Goal: Task Accomplishment & Management: Manage account settings

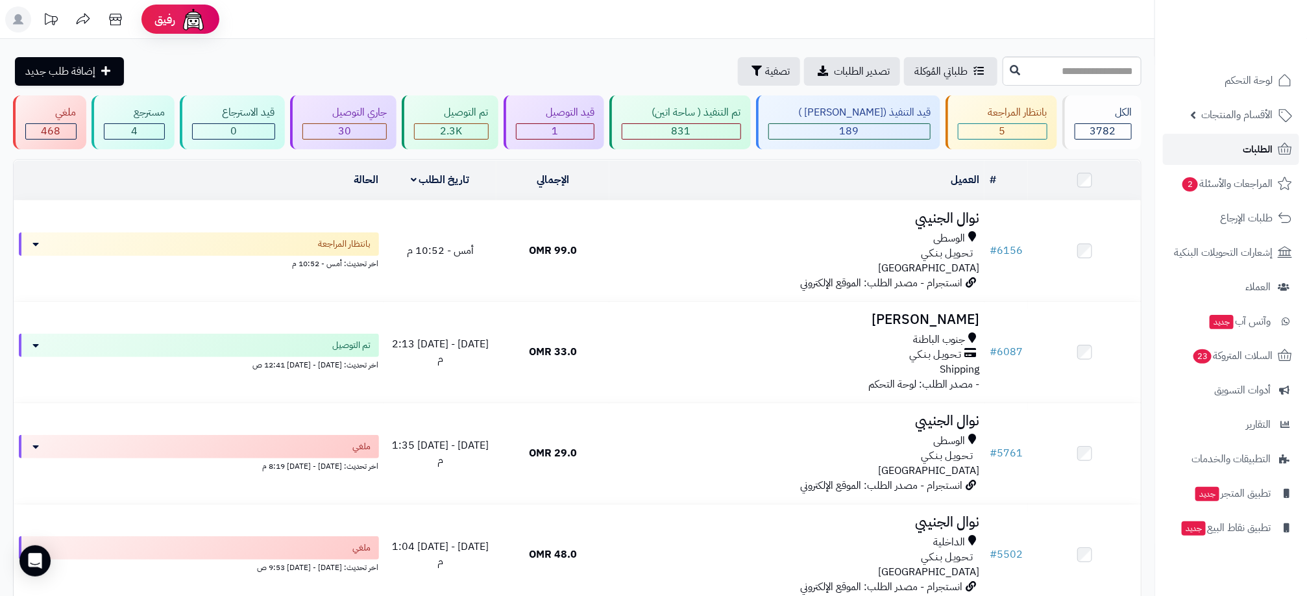
click at [1288, 153] on icon at bounding box center [1285, 149] width 16 height 16
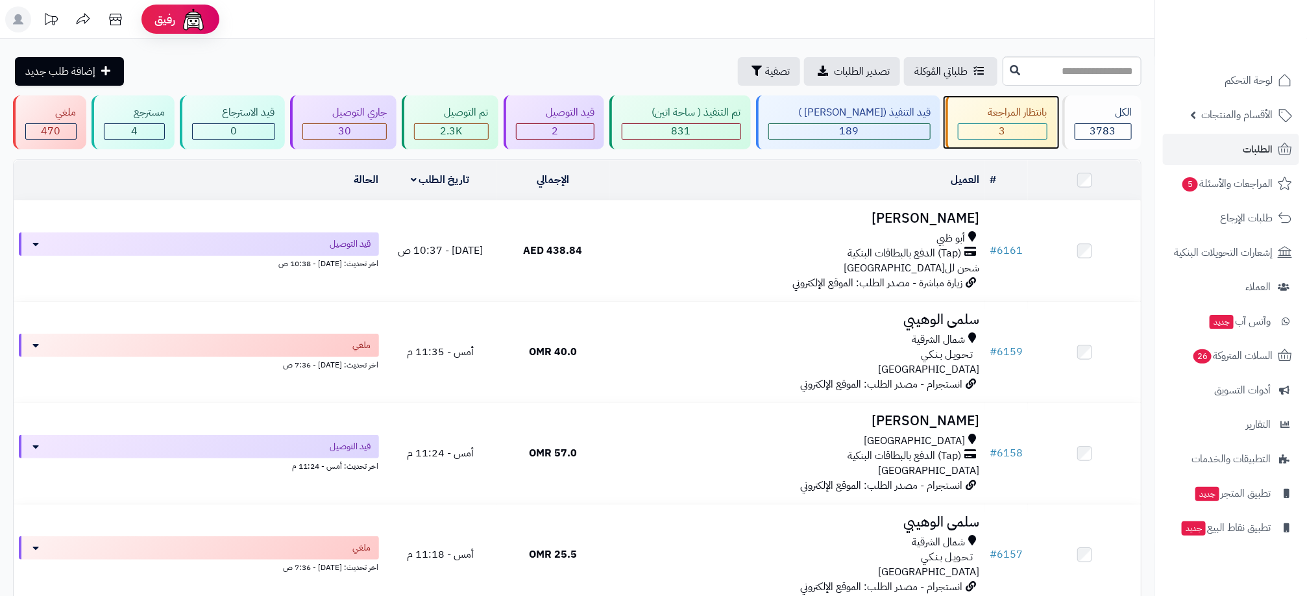
drag, startPoint x: 0, startPoint y: 0, endPoint x: 1017, endPoint y: 129, distance: 1025.1
click at [1017, 129] on div "3" at bounding box center [1003, 131] width 88 height 15
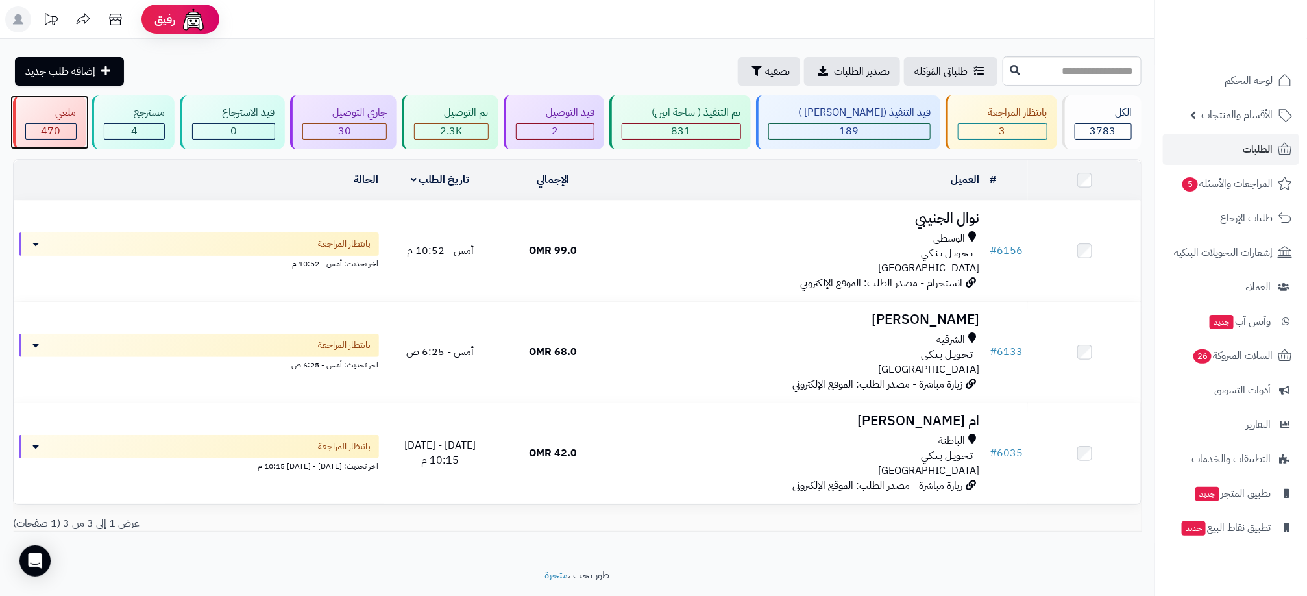
click at [70, 132] on div "470" at bounding box center [51, 131] width 50 height 15
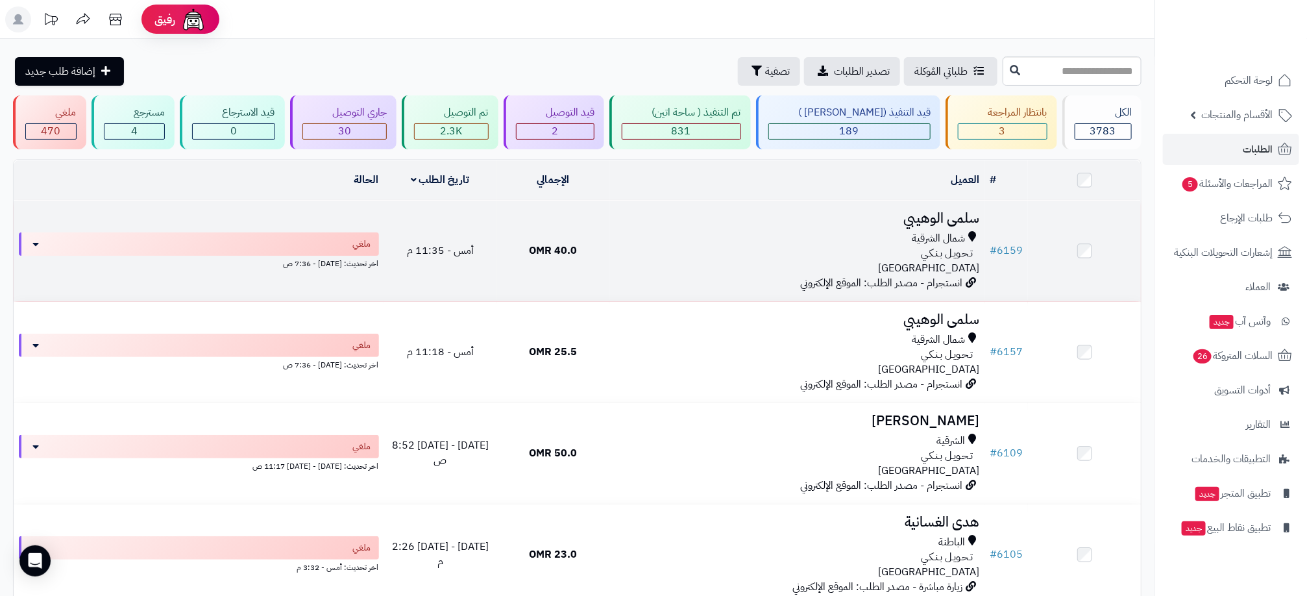
click at [663, 241] on div "شمال الشرقية" at bounding box center [797, 238] width 365 height 15
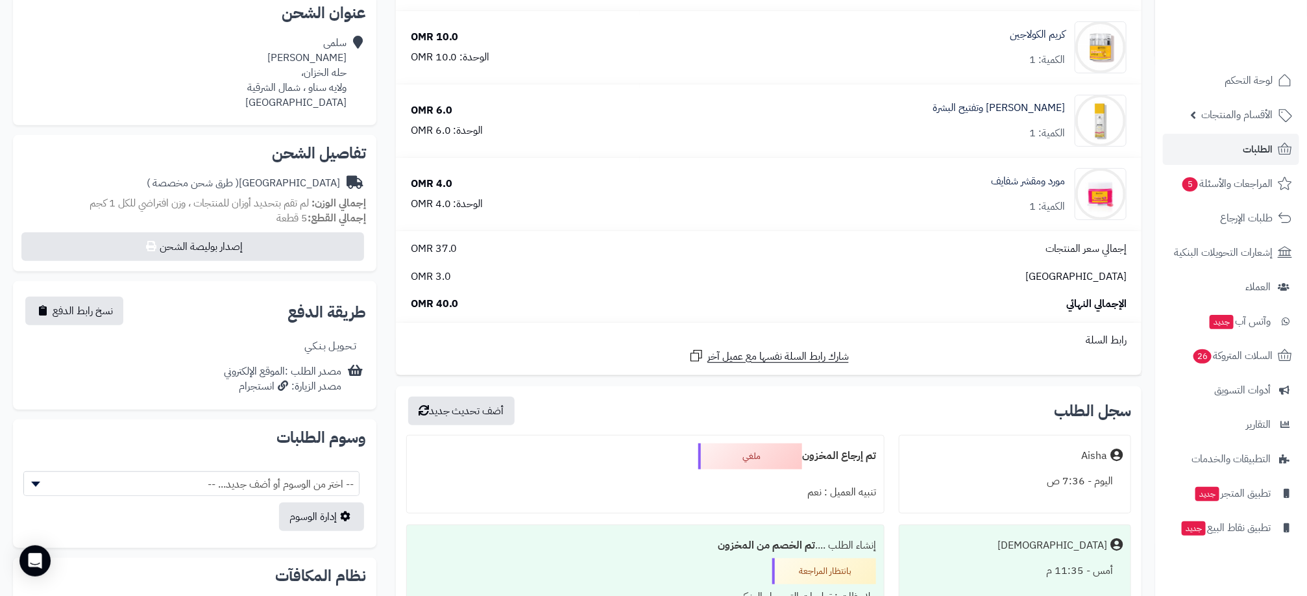
scroll to position [195, 0]
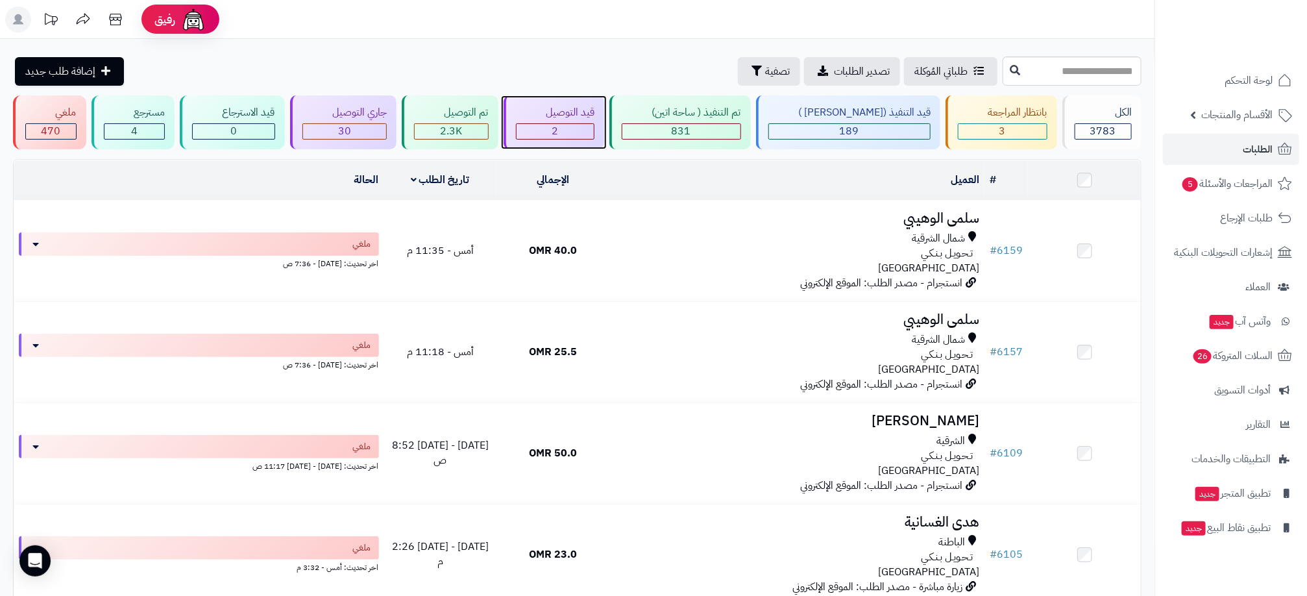
click at [583, 124] on div "2" at bounding box center [556, 131] width 78 height 15
click at [989, 121] on div "بانتظار المراجعة 3" at bounding box center [1002, 122] width 112 height 54
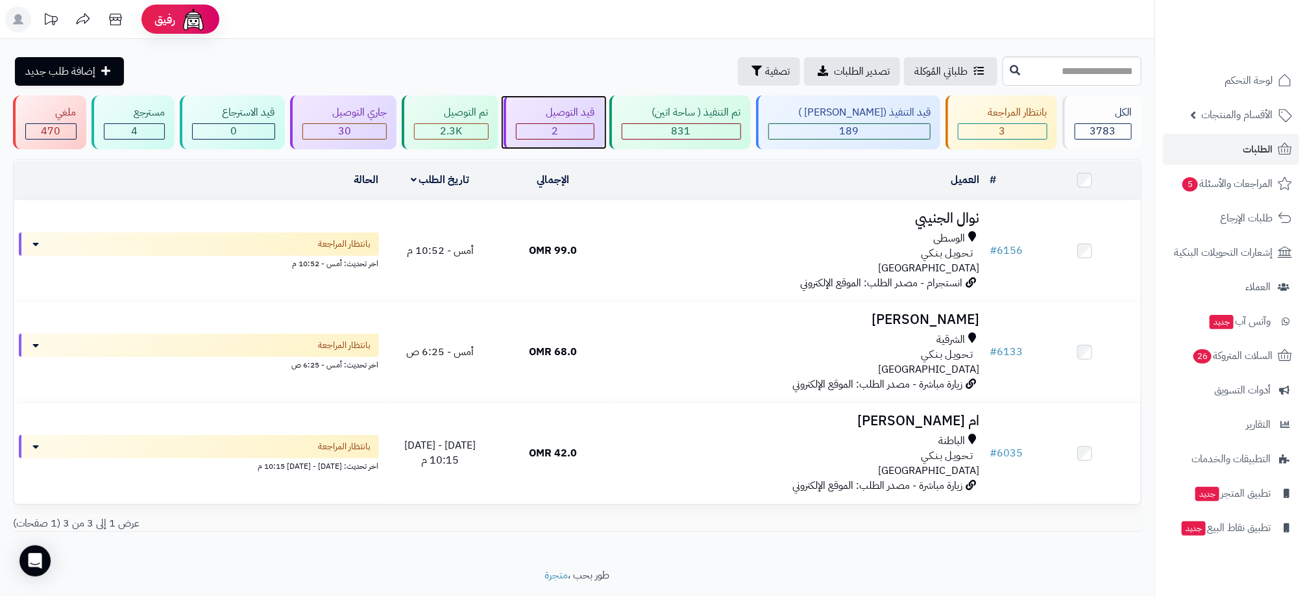
click at [563, 127] on div "2" at bounding box center [556, 131] width 78 height 15
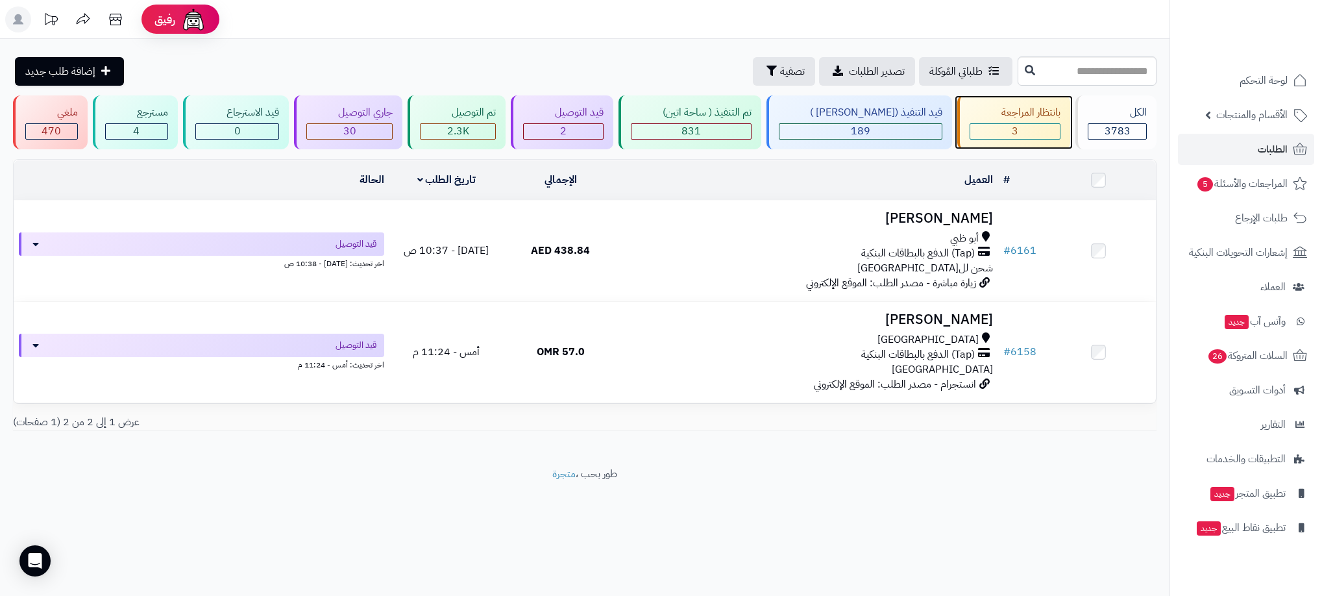
click at [1020, 121] on div "بانتظار المراجعة 3" at bounding box center [1013, 122] width 113 height 54
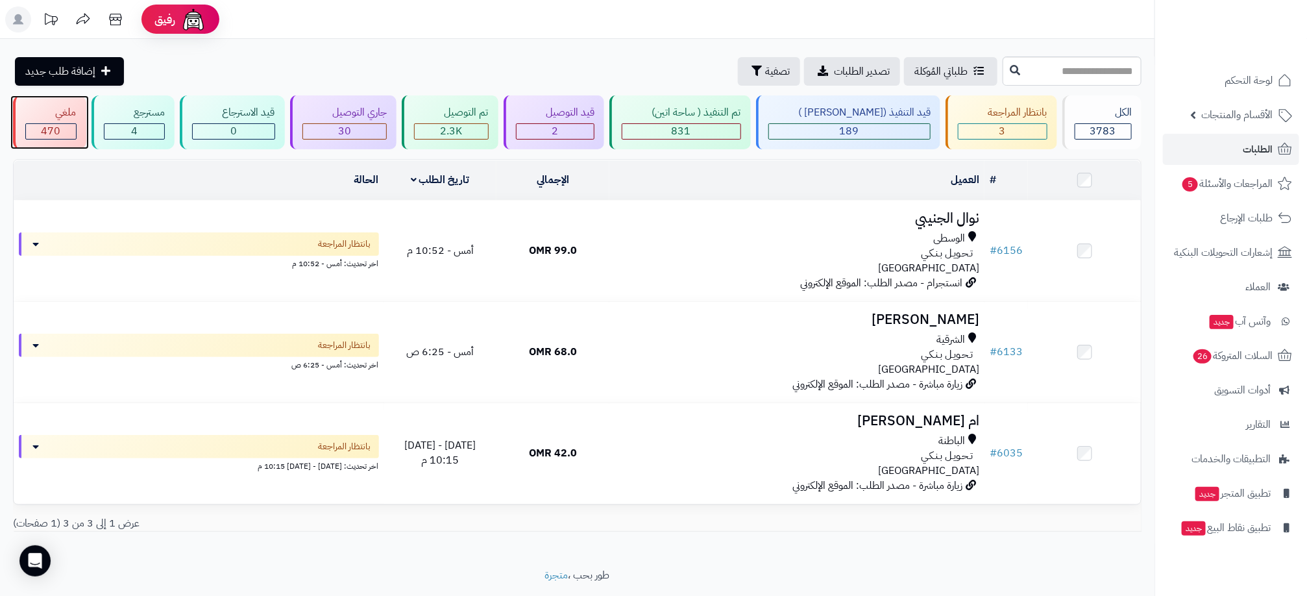
click at [70, 121] on div "ملغي 470" at bounding box center [49, 122] width 73 height 54
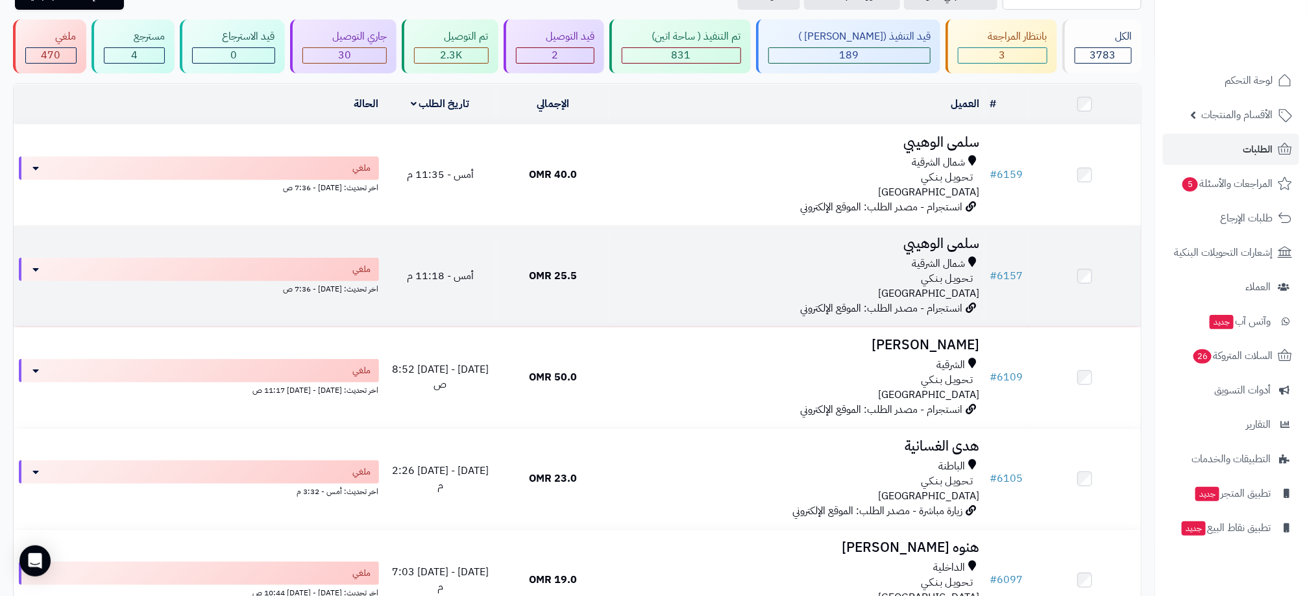
scroll to position [97, 0]
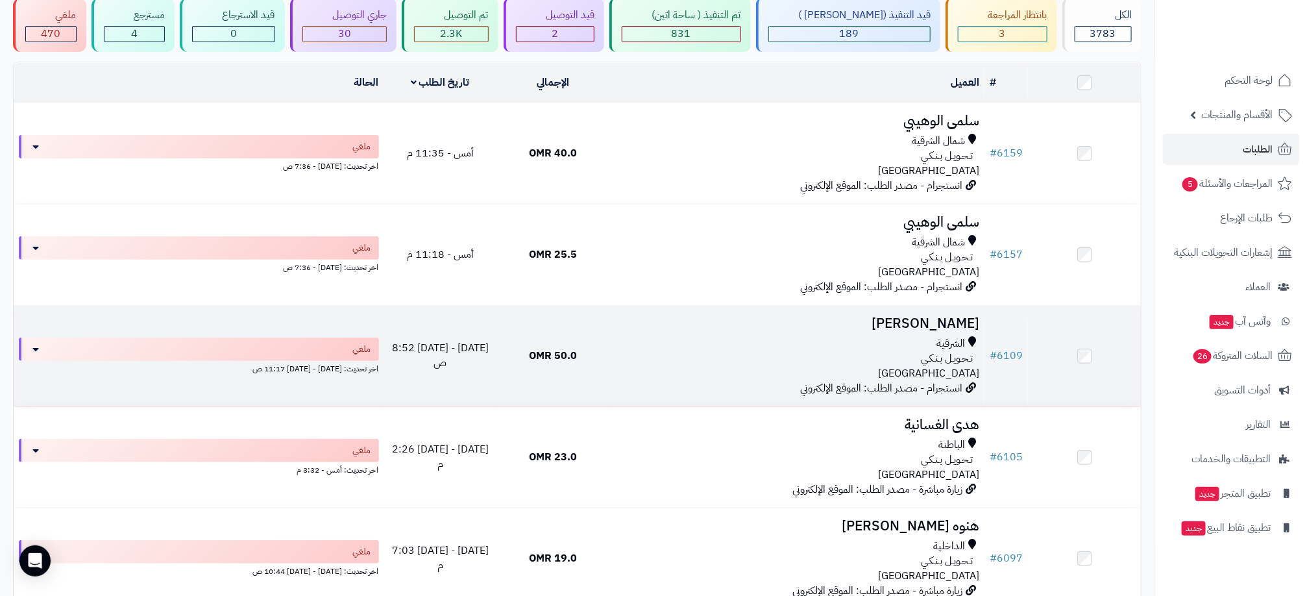
click at [794, 358] on div "تـحـويـل بـنـكـي" at bounding box center [797, 358] width 365 height 15
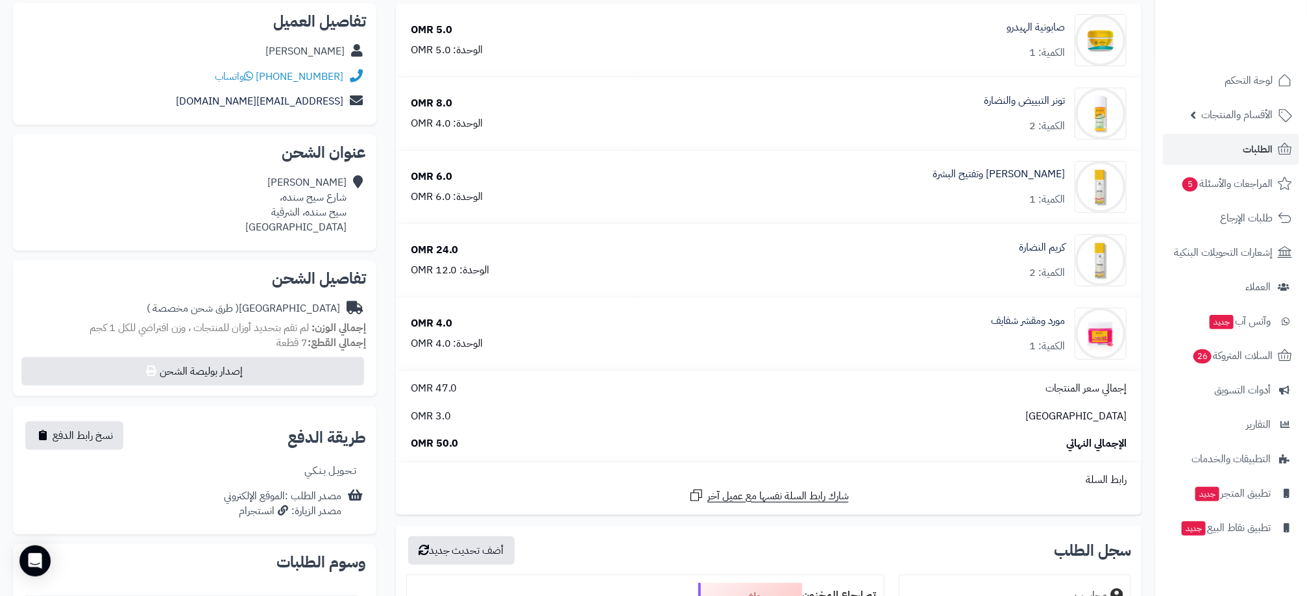
scroll to position [292, 0]
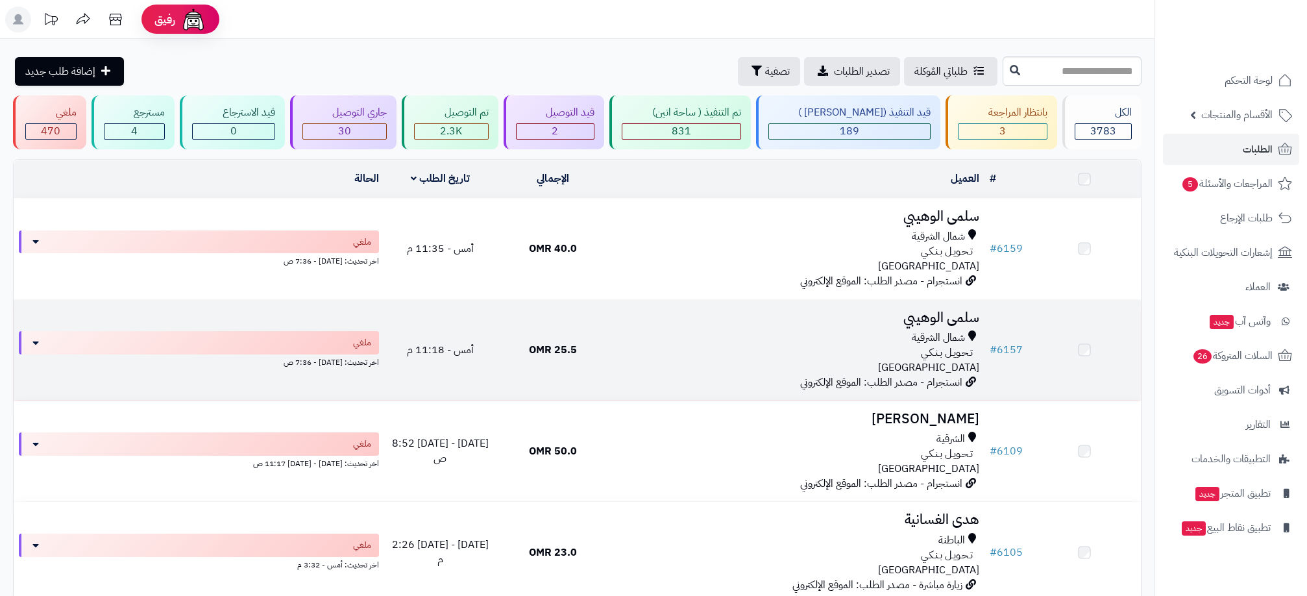
scroll to position [97, 0]
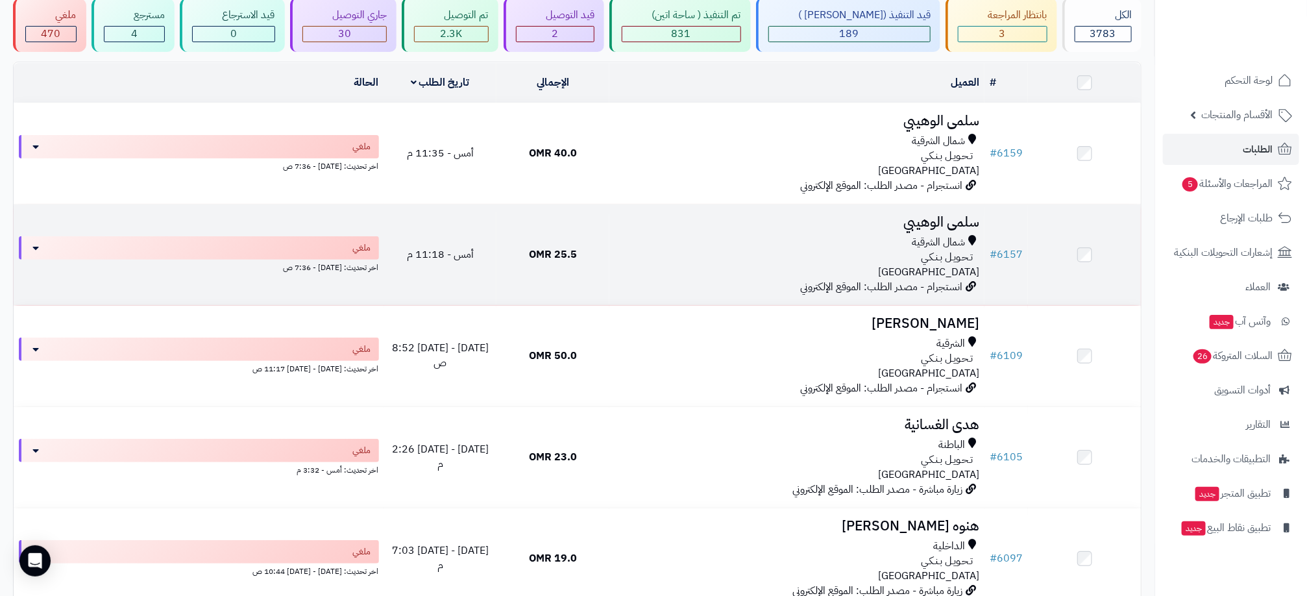
click at [849, 245] on div "شمال الشرقية" at bounding box center [797, 242] width 365 height 15
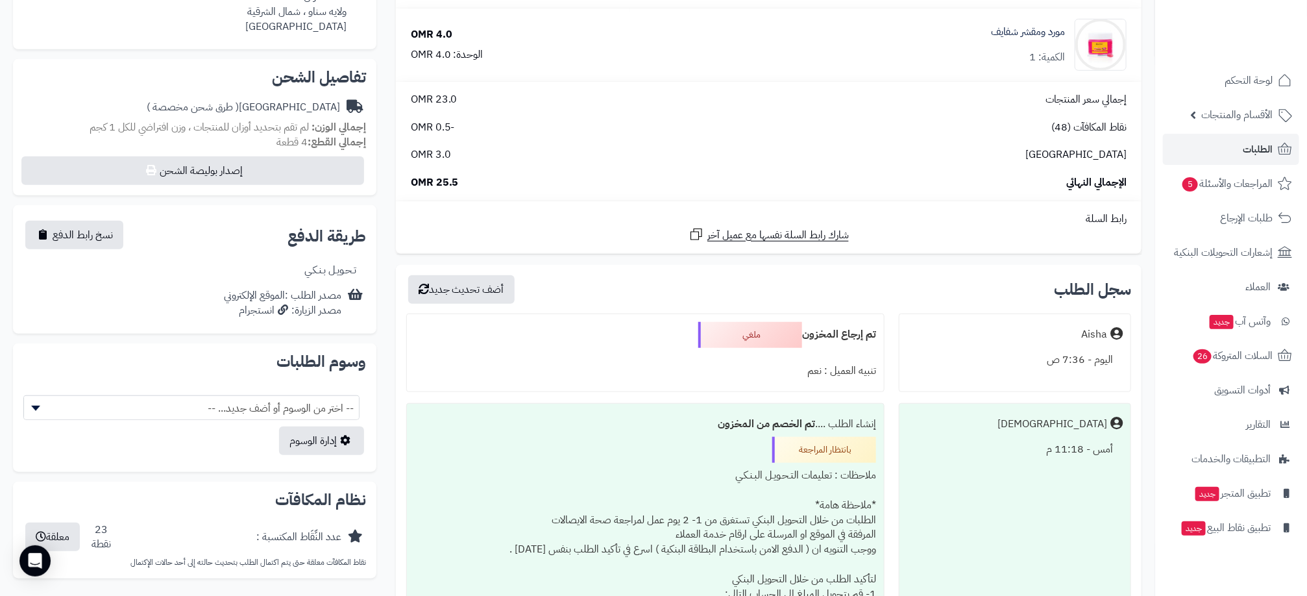
scroll to position [389, 0]
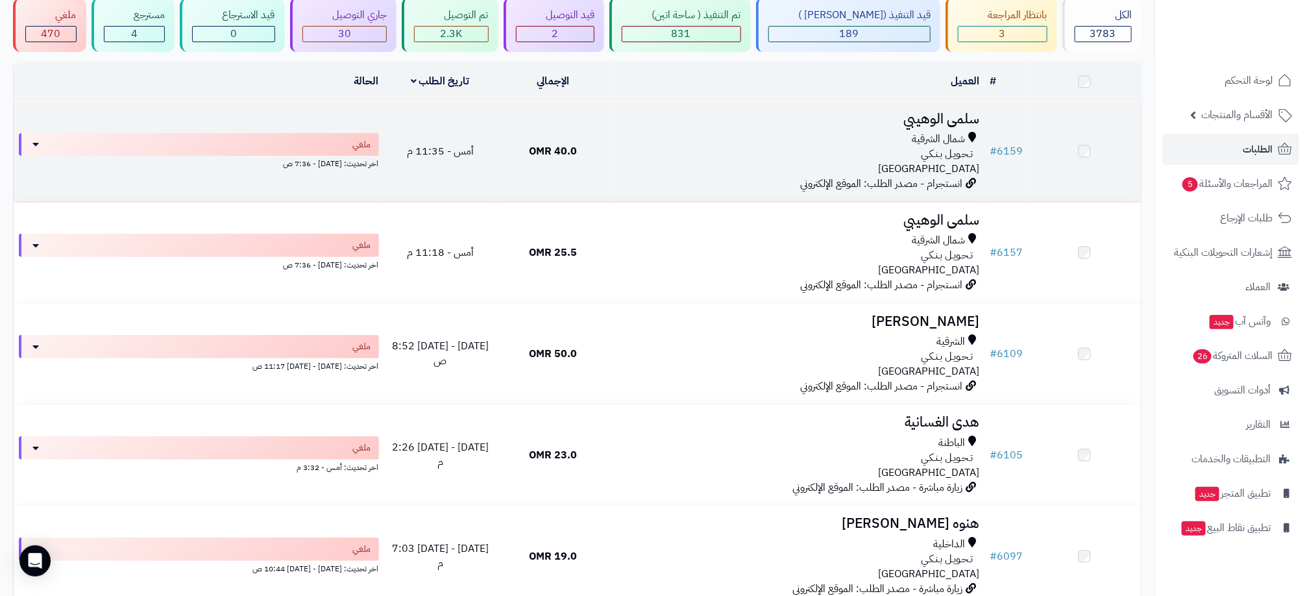
scroll to position [97, 0]
click at [776, 129] on td "سلمى الوهيبي شمال الشرقية تـحـويـل بـنـكـي عمان انستجرام - مصدر الطلب: الموقع ا…" at bounding box center [796, 153] width 375 height 101
click at [779, 141] on div "شمال الشرقية" at bounding box center [797, 141] width 365 height 15
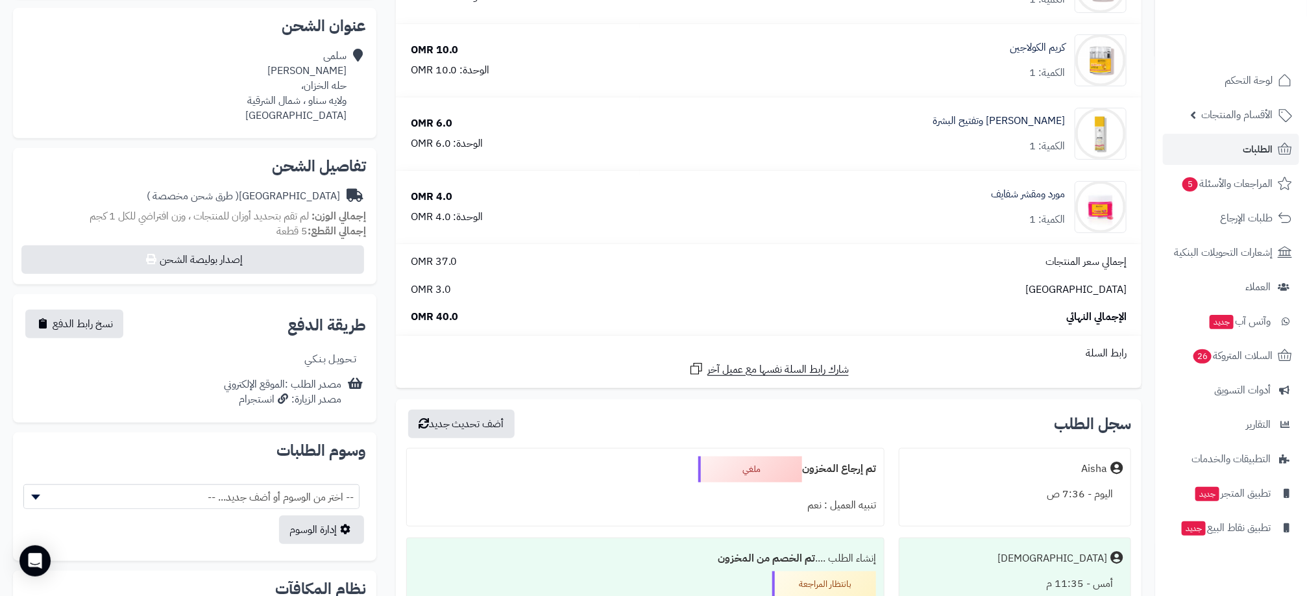
scroll to position [292, 0]
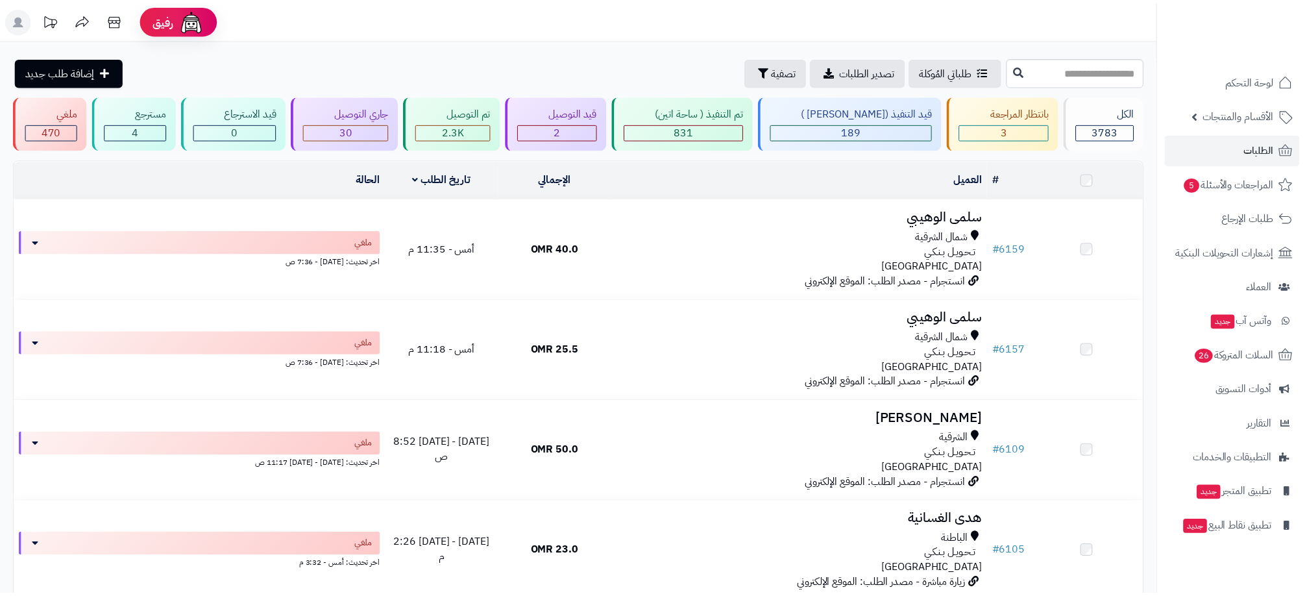
scroll to position [97, 0]
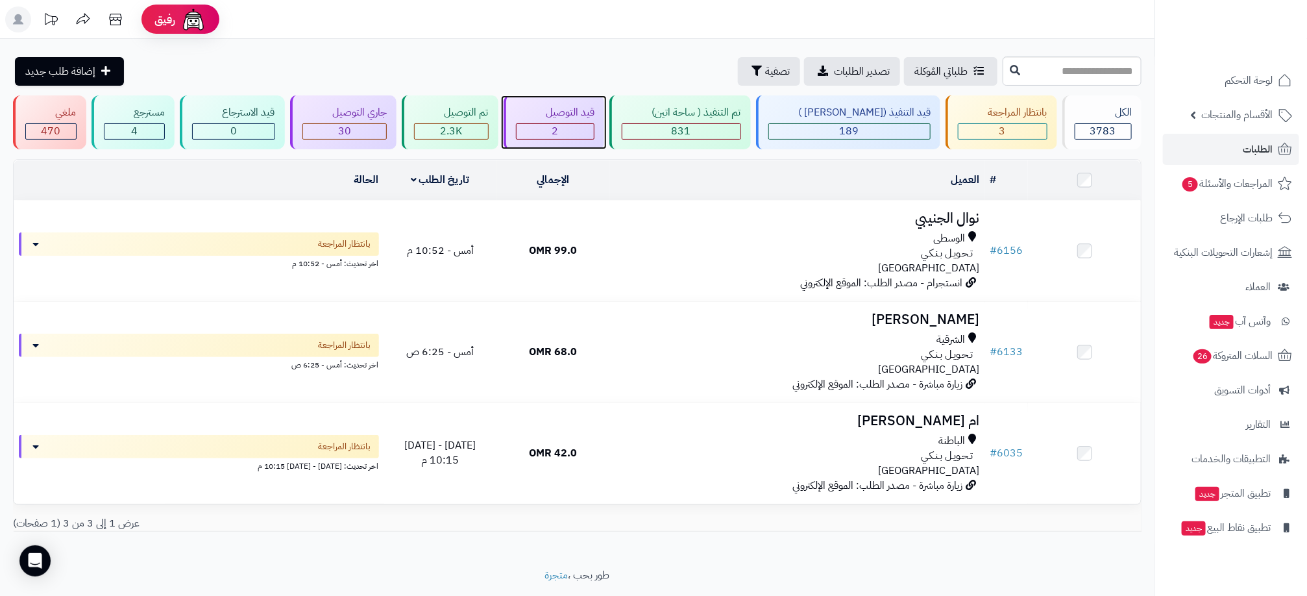
click at [589, 119] on div "قيد التوصيل" at bounding box center [555, 112] width 79 height 15
click at [362, 114] on div "جاري التوصيل" at bounding box center [344, 112] width 85 height 15
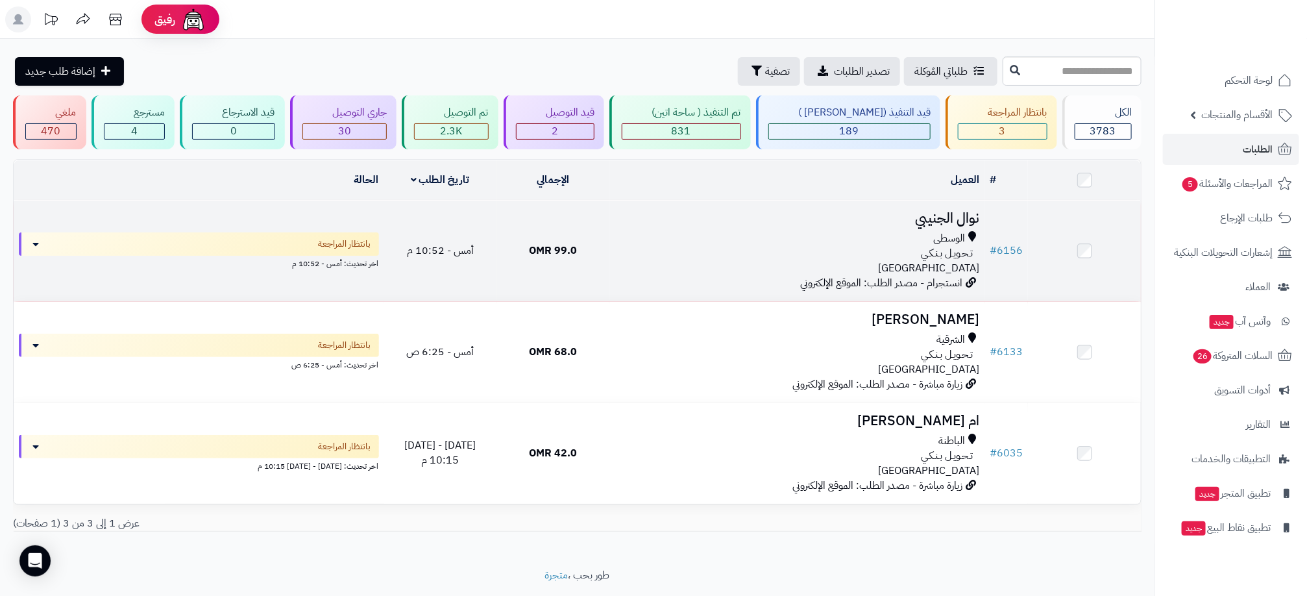
click at [911, 238] on div "الوسطى" at bounding box center [797, 238] width 365 height 15
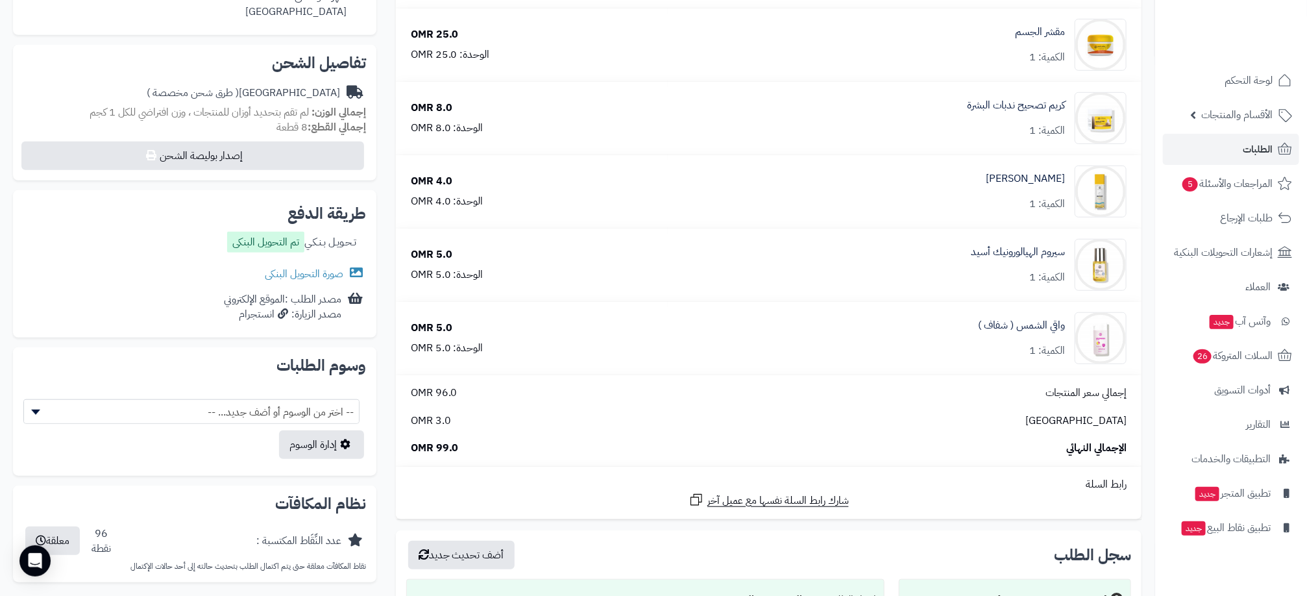
scroll to position [389, 0]
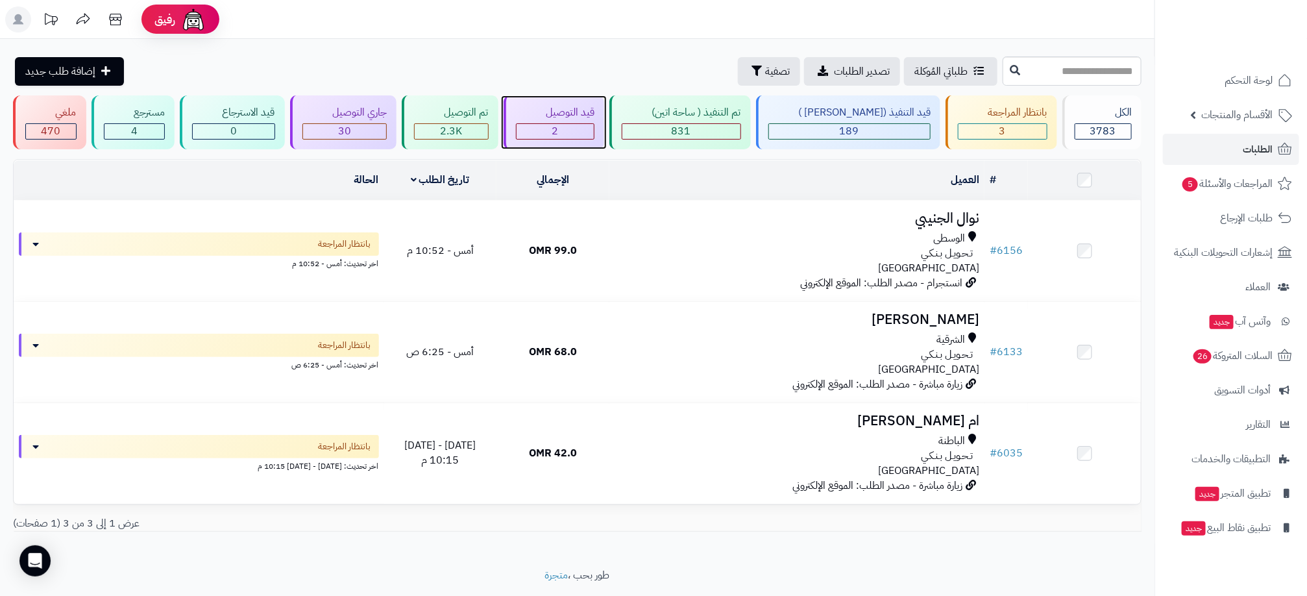
click at [557, 130] on div "2" at bounding box center [556, 131] width 78 height 15
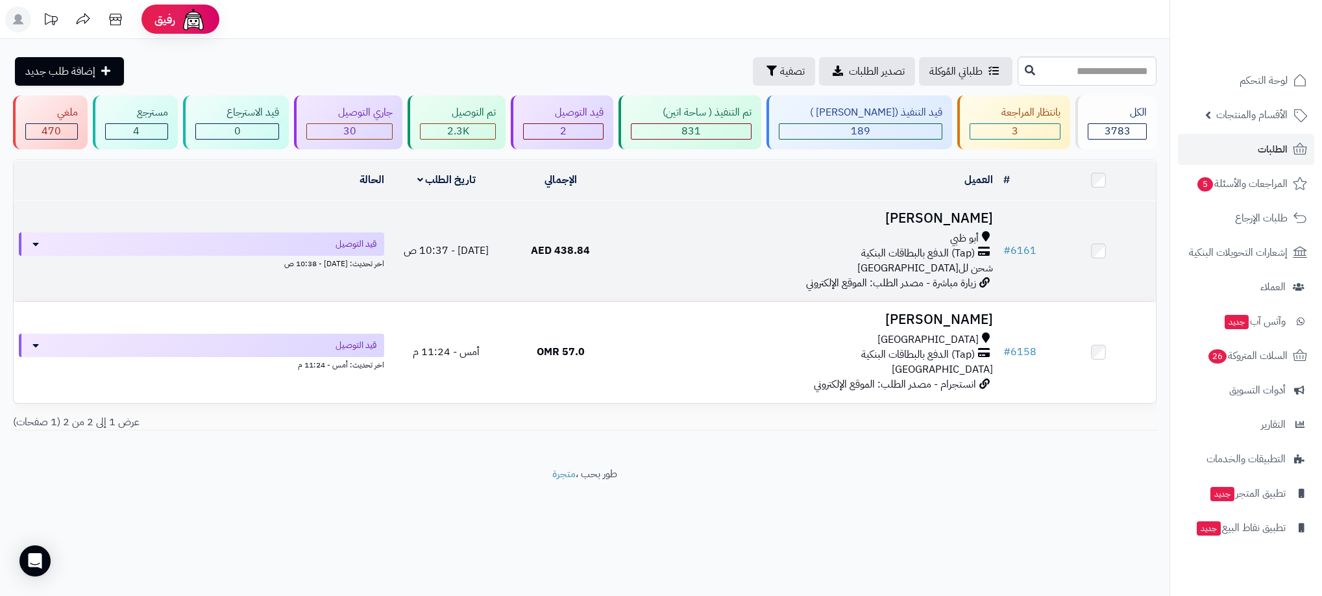
click at [729, 279] on td "امنه الدرمكي أبو ظبي (Tap) الدفع بالبطاقات البنكية شحن للامارات زيارة مباشرة - …" at bounding box center [808, 251] width 380 height 101
click at [783, 263] on div "أبو ظبي (Tap) الدفع بالبطاقات البنكية شحن للامارات" at bounding box center [808, 253] width 370 height 45
click at [760, 251] on div "(Tap) الدفع بالبطاقات البنكية" at bounding box center [808, 253] width 370 height 15
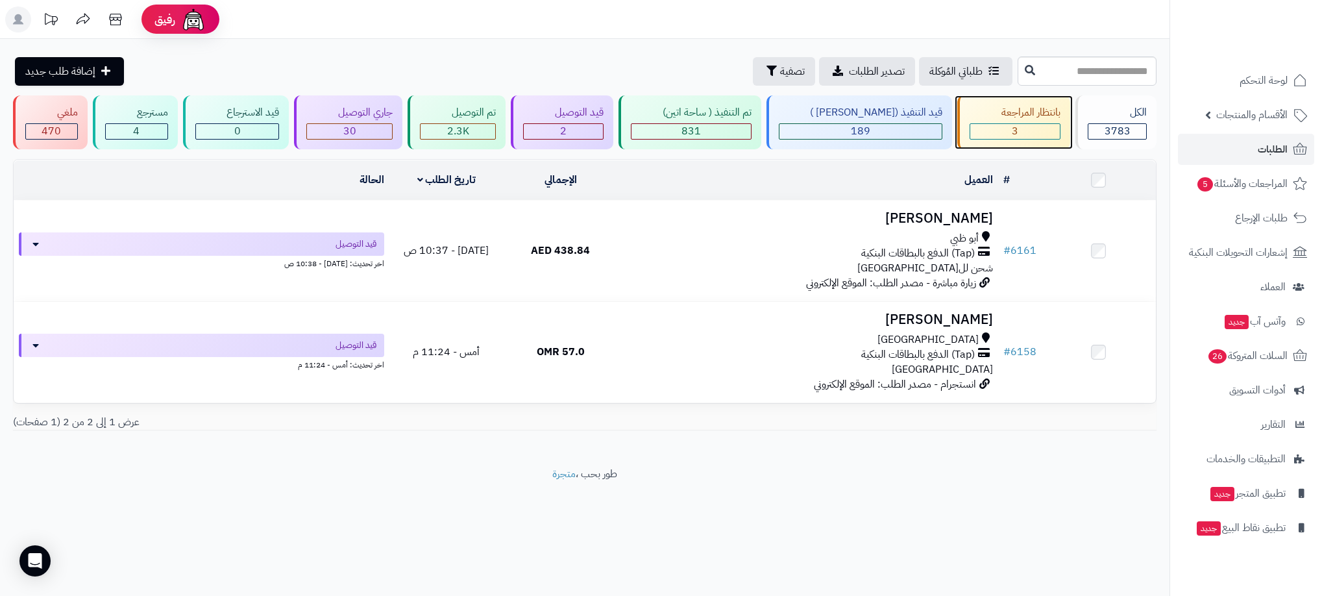
click at [1011, 113] on div "بانتظار المراجعة" at bounding box center [1015, 112] width 91 height 15
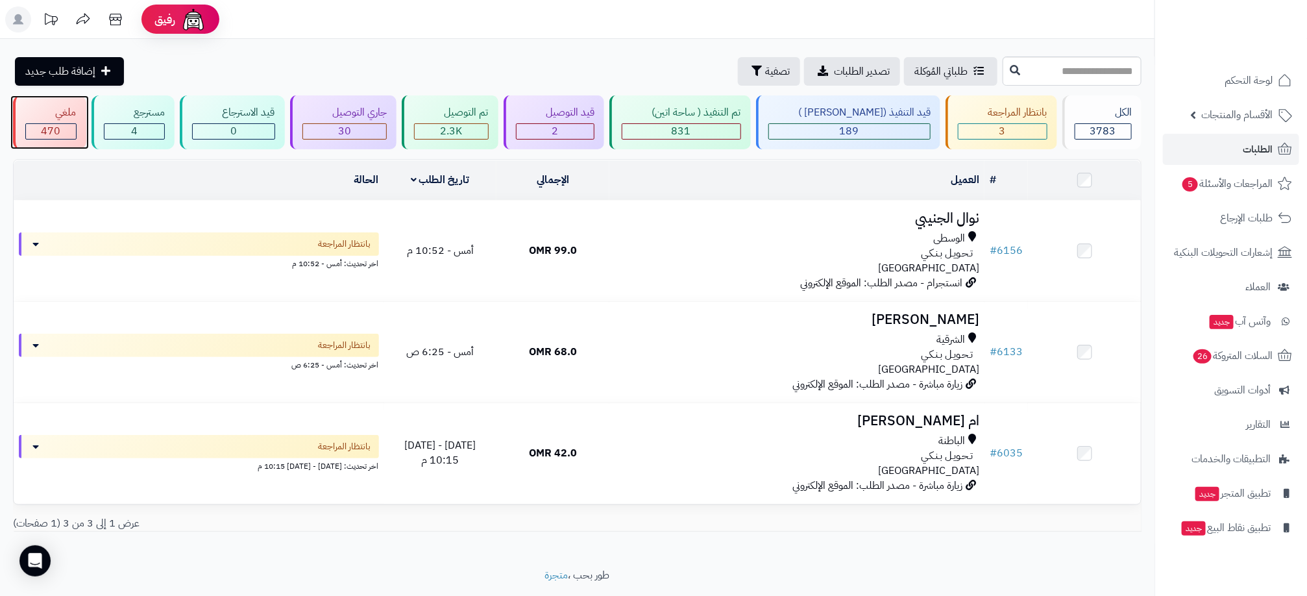
click at [47, 125] on span "470" at bounding box center [50, 131] width 19 height 16
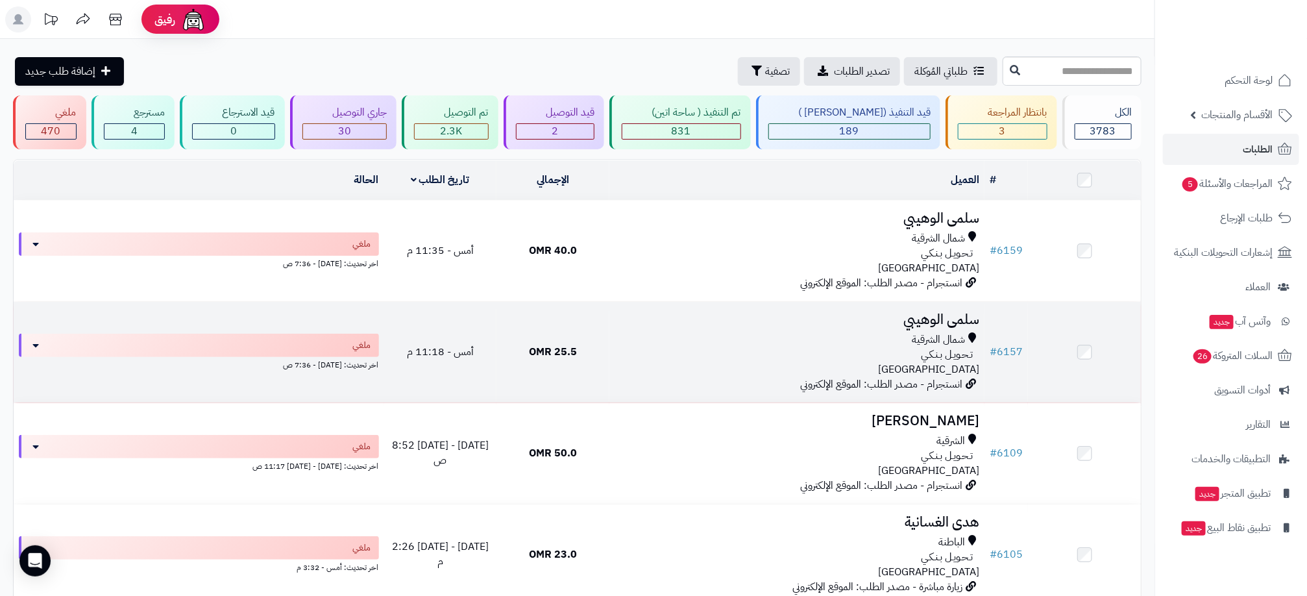
click at [725, 347] on div "تـحـويـل بـنـكـي" at bounding box center [797, 354] width 365 height 15
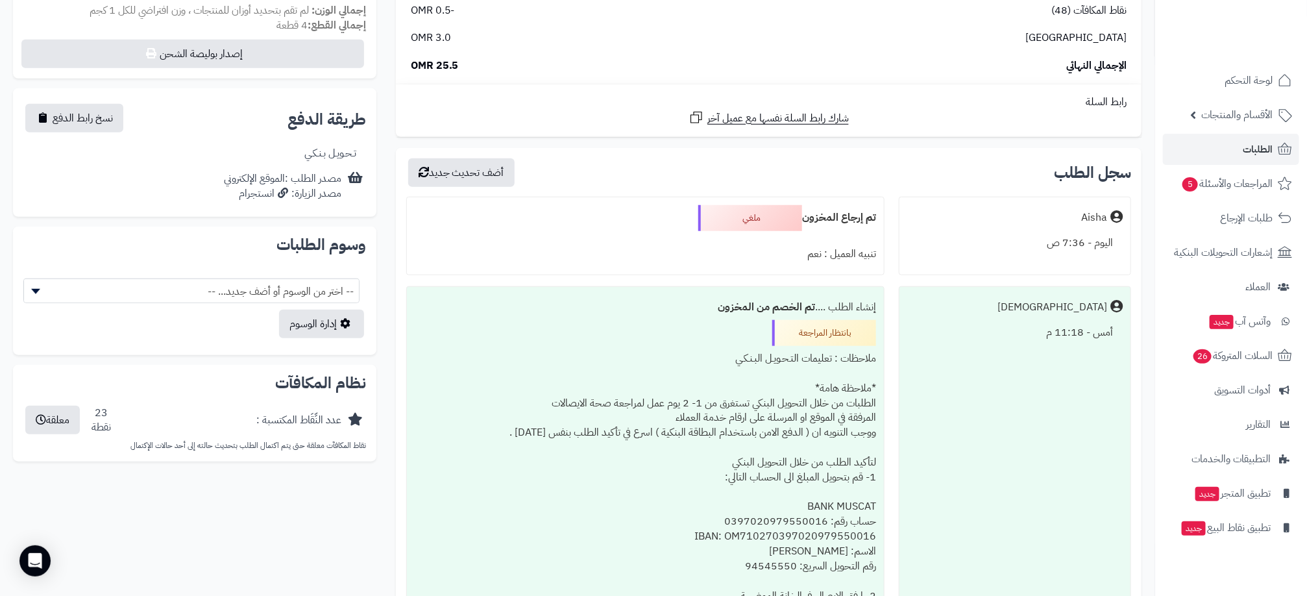
scroll to position [487, 0]
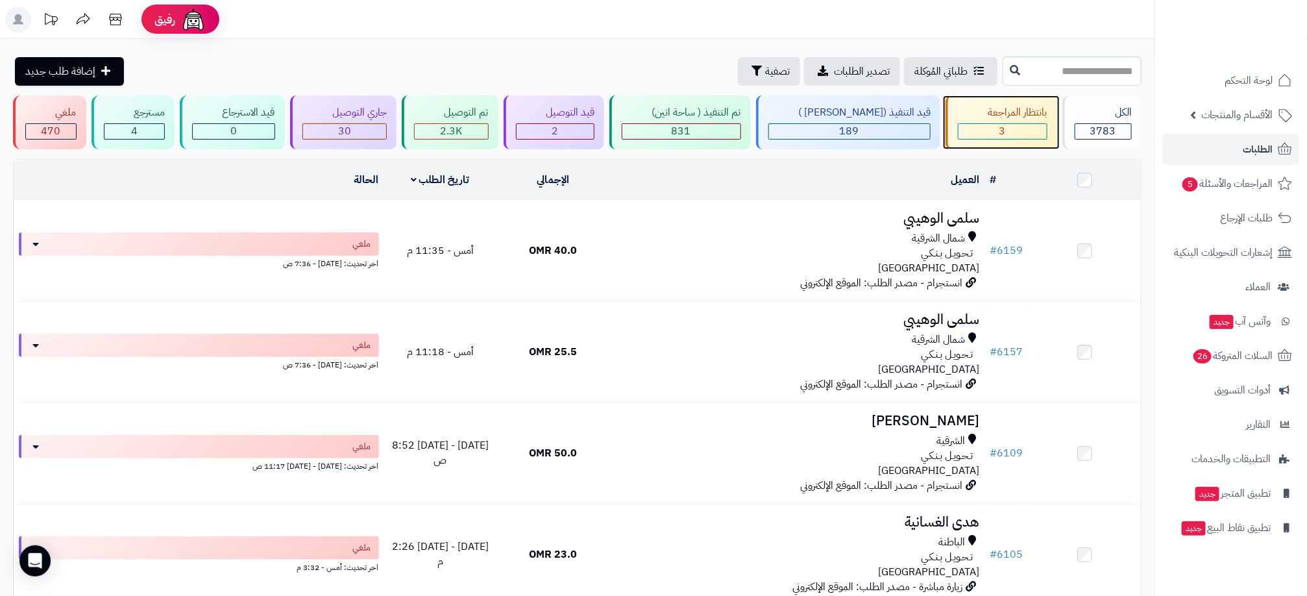
click at [1020, 106] on div "بانتظار المراجعة" at bounding box center [1003, 112] width 90 height 15
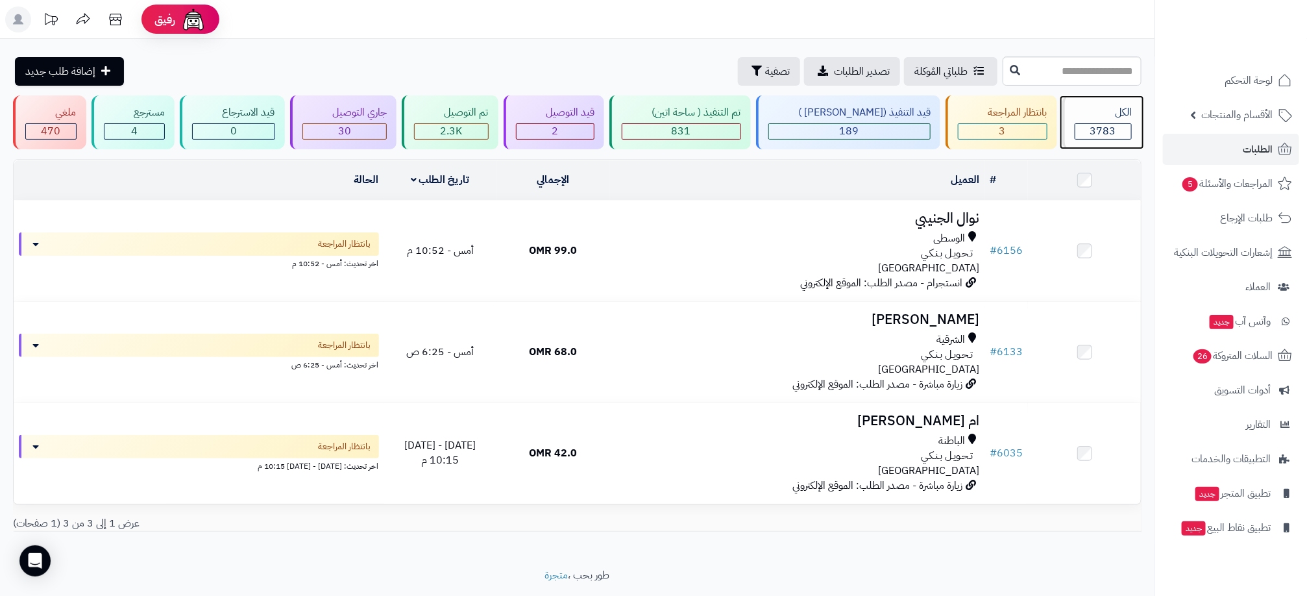
click at [1098, 138] on span "3783" at bounding box center [1103, 131] width 26 height 16
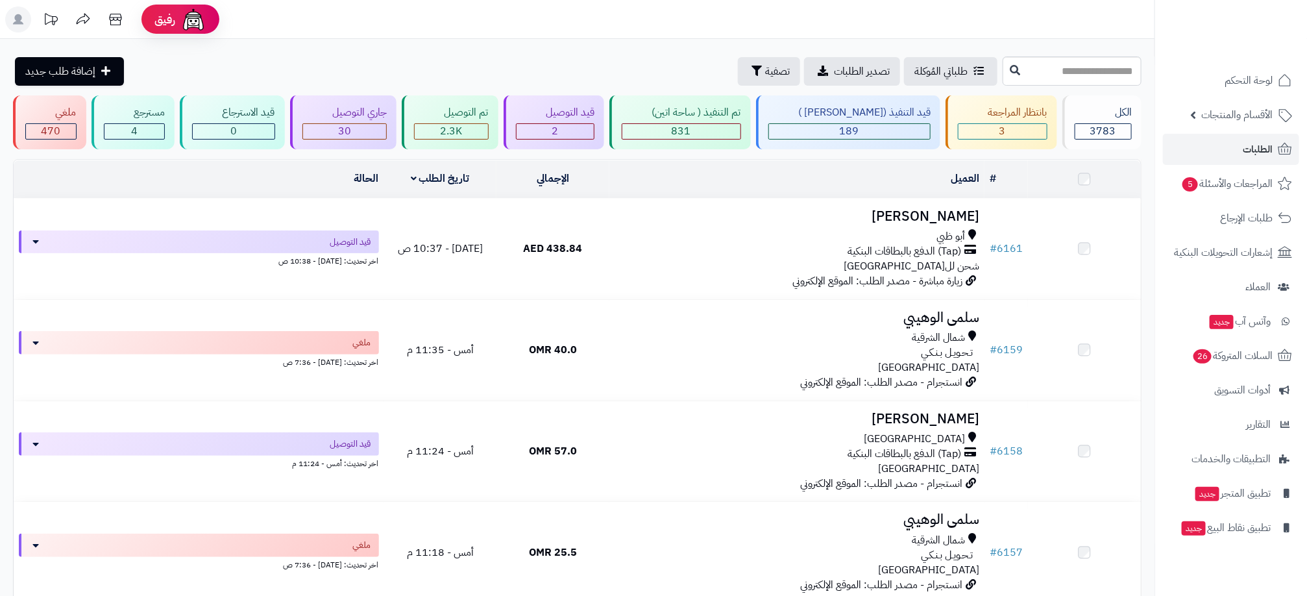
click at [1075, 66] on input "text" at bounding box center [1072, 70] width 139 height 29
type input "****"
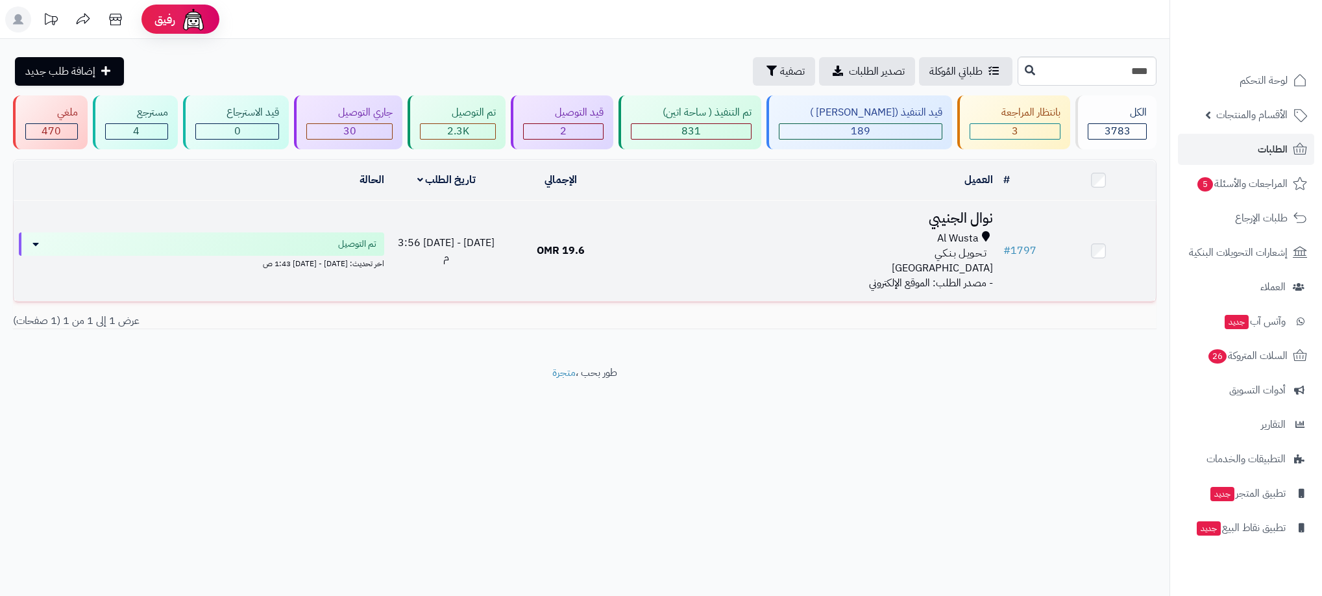
click at [736, 246] on div "تـحـويـل بـنـكـي" at bounding box center [808, 253] width 370 height 15
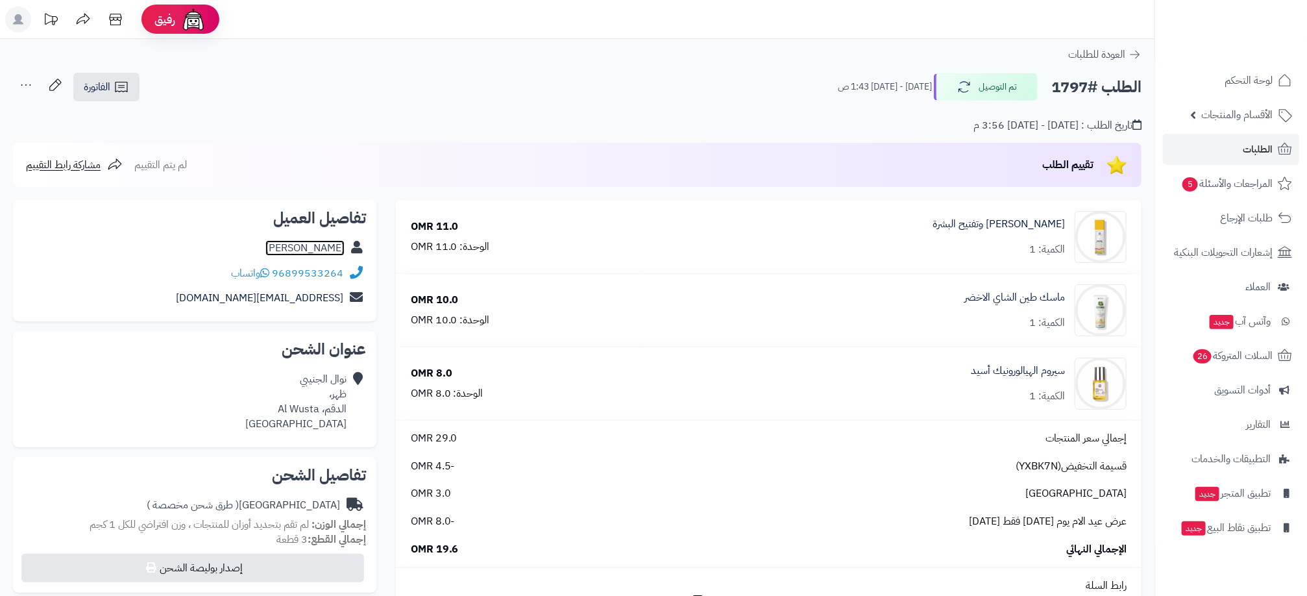
click at [326, 250] on link "[PERSON_NAME]" at bounding box center [304, 248] width 79 height 16
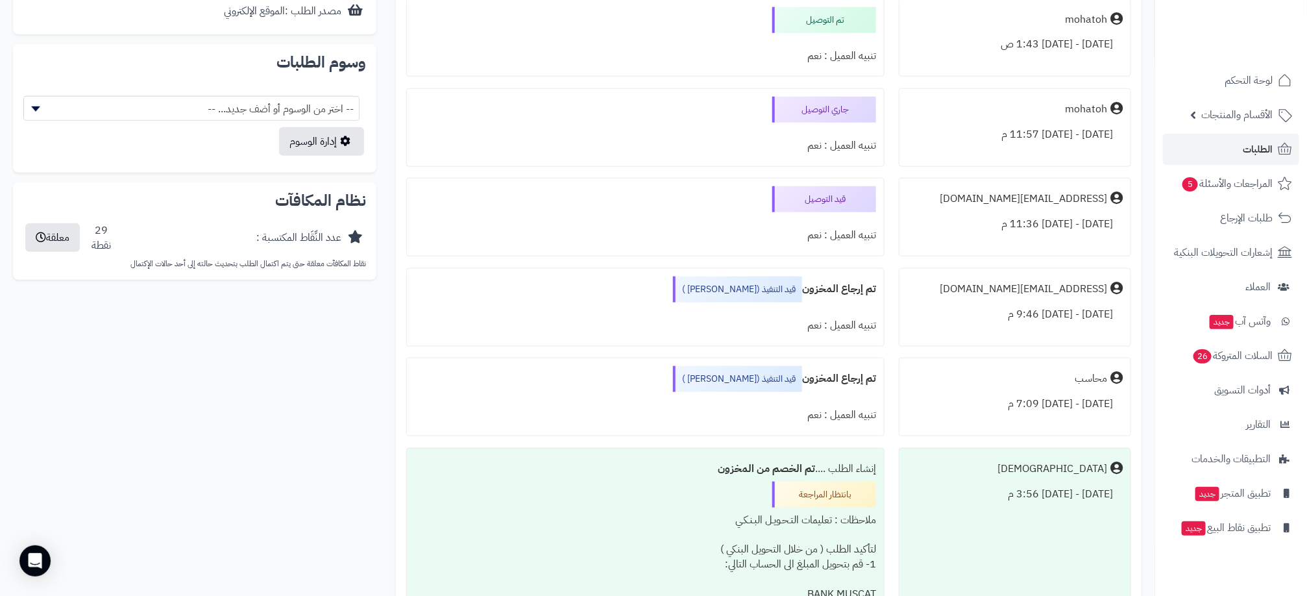
scroll to position [584, 0]
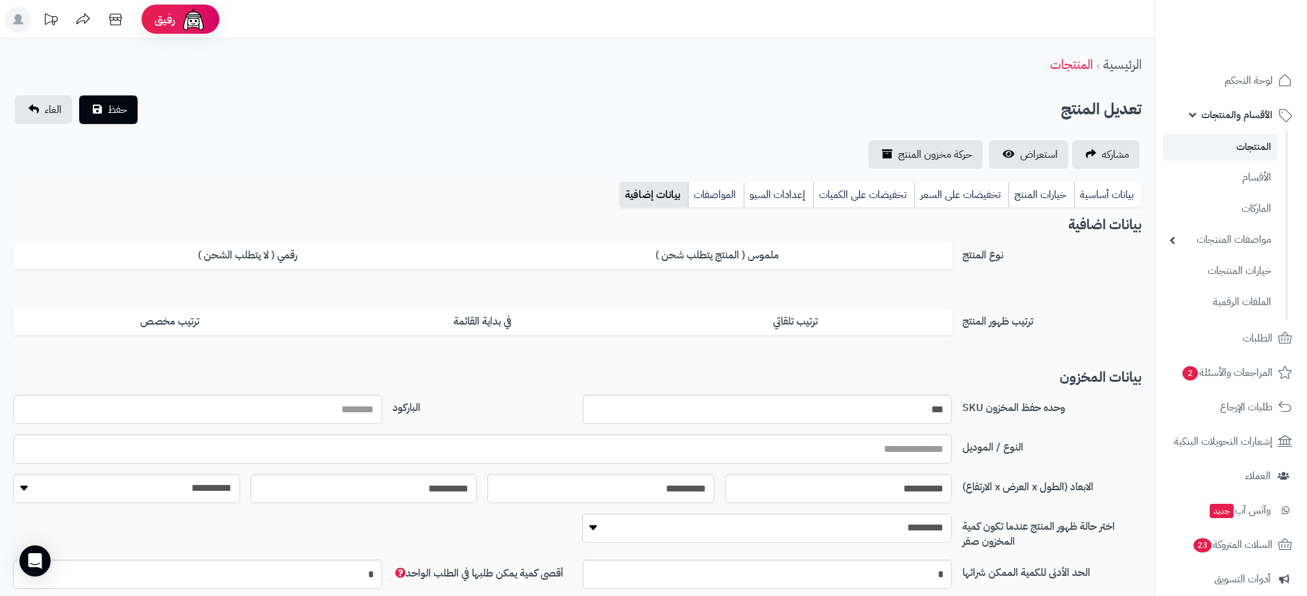
scroll to position [105, 0]
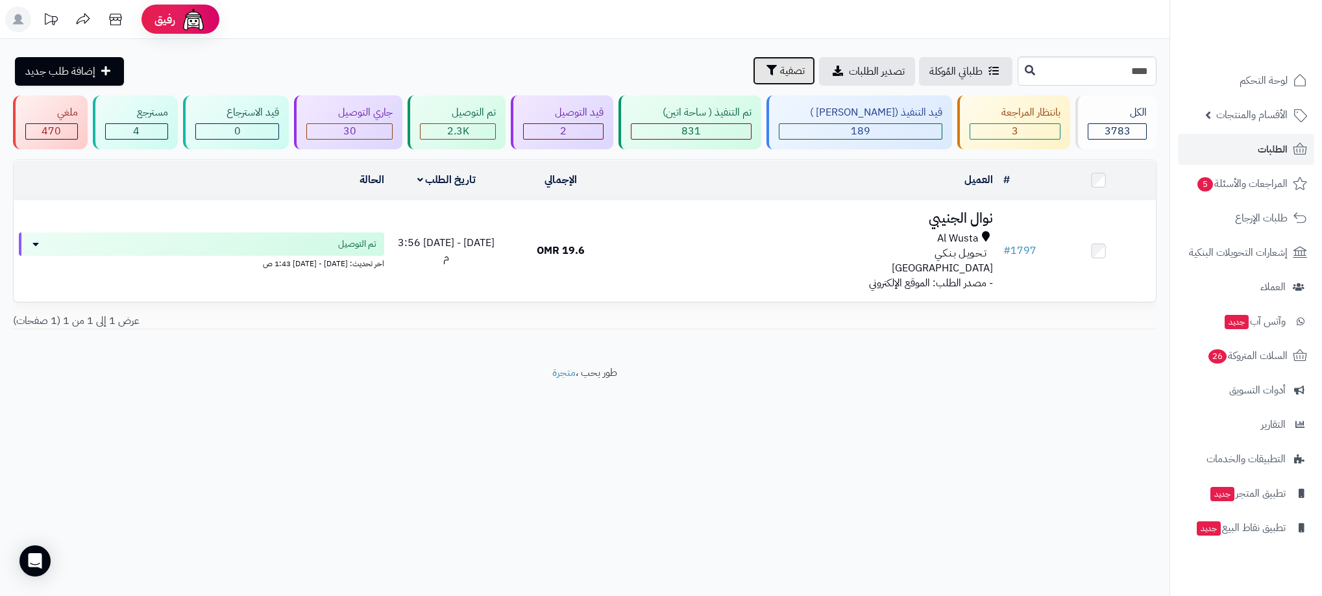
click at [780, 71] on span "تصفية" at bounding box center [792, 71] width 25 height 16
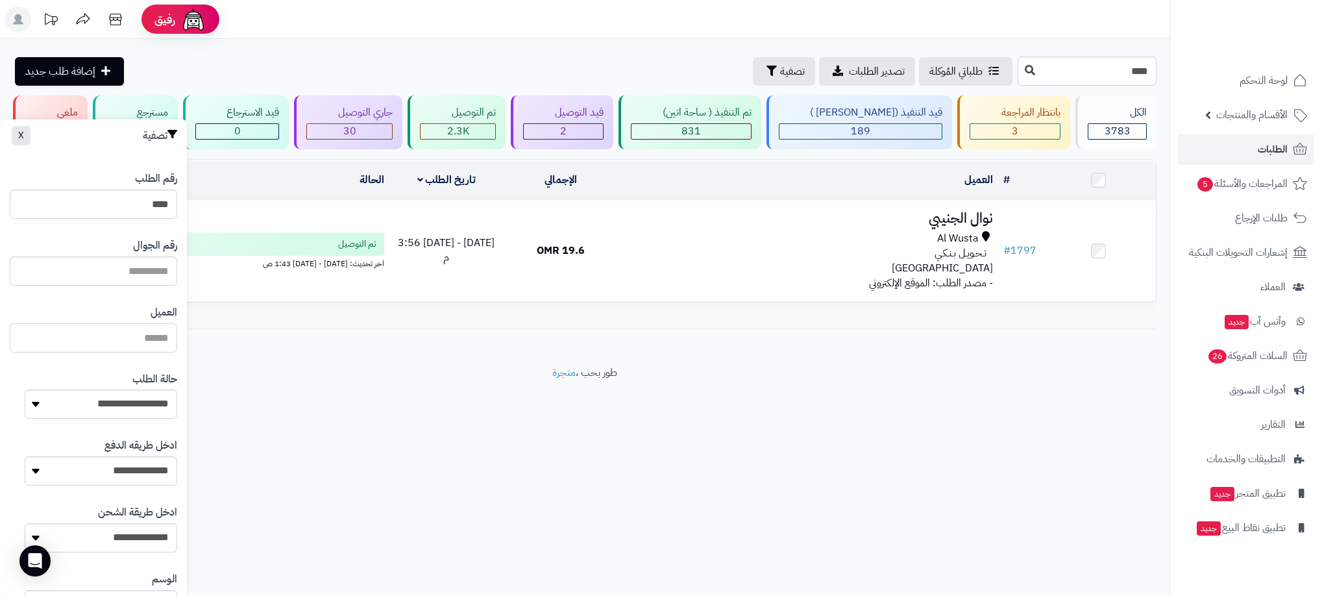
click at [121, 341] on input "العميل" at bounding box center [93, 337] width 167 height 29
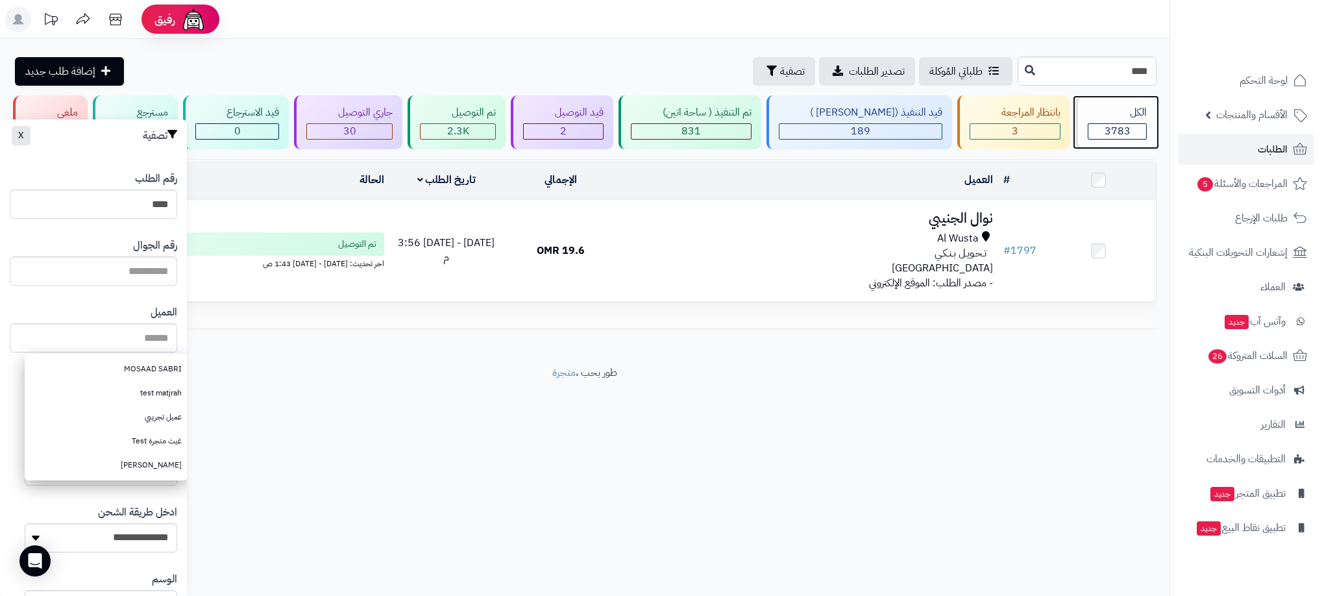
click at [1133, 127] on div "3783" at bounding box center [1117, 131] width 58 height 15
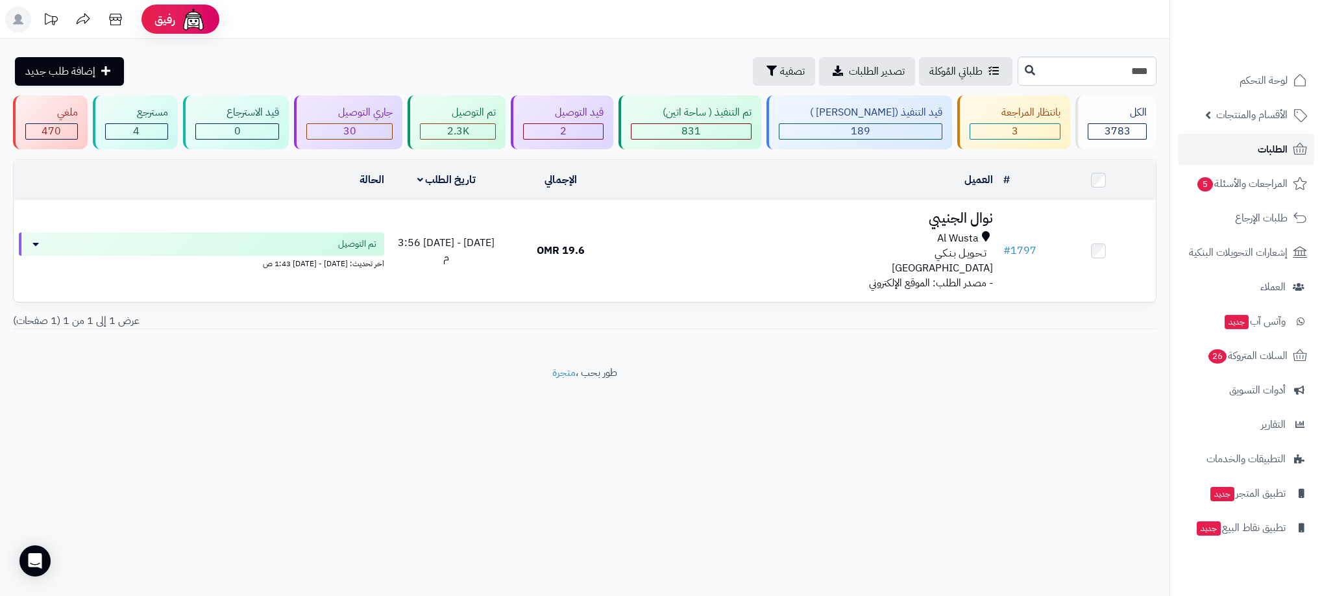
click at [1264, 151] on span "الطلبات" at bounding box center [1273, 149] width 30 height 18
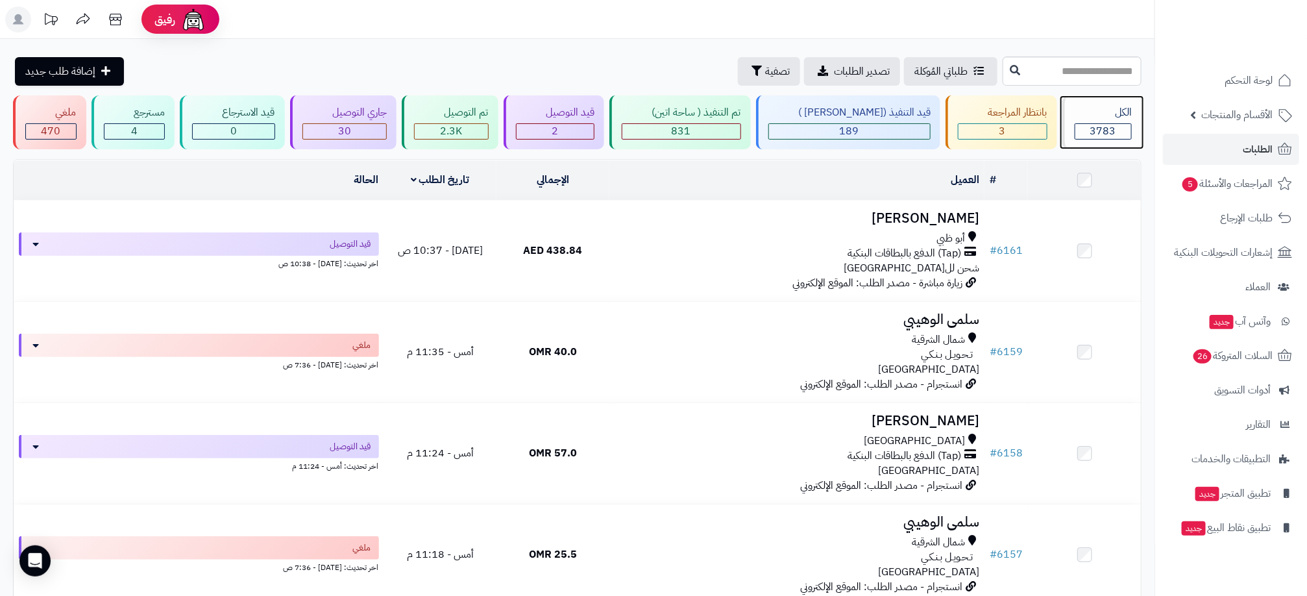
click at [1120, 133] on div "3783" at bounding box center [1103, 131] width 56 height 15
click at [752, 72] on icon "button" at bounding box center [757, 70] width 10 height 10
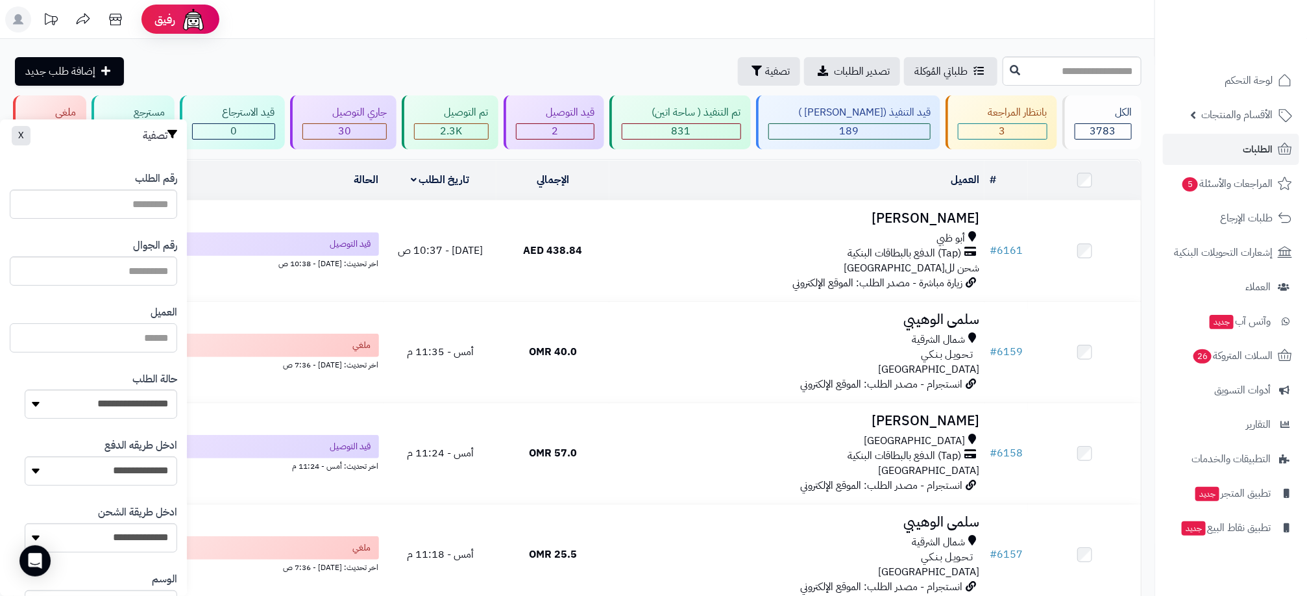
click at [162, 347] on input "العميل" at bounding box center [93, 337] width 167 height 29
type input "****"
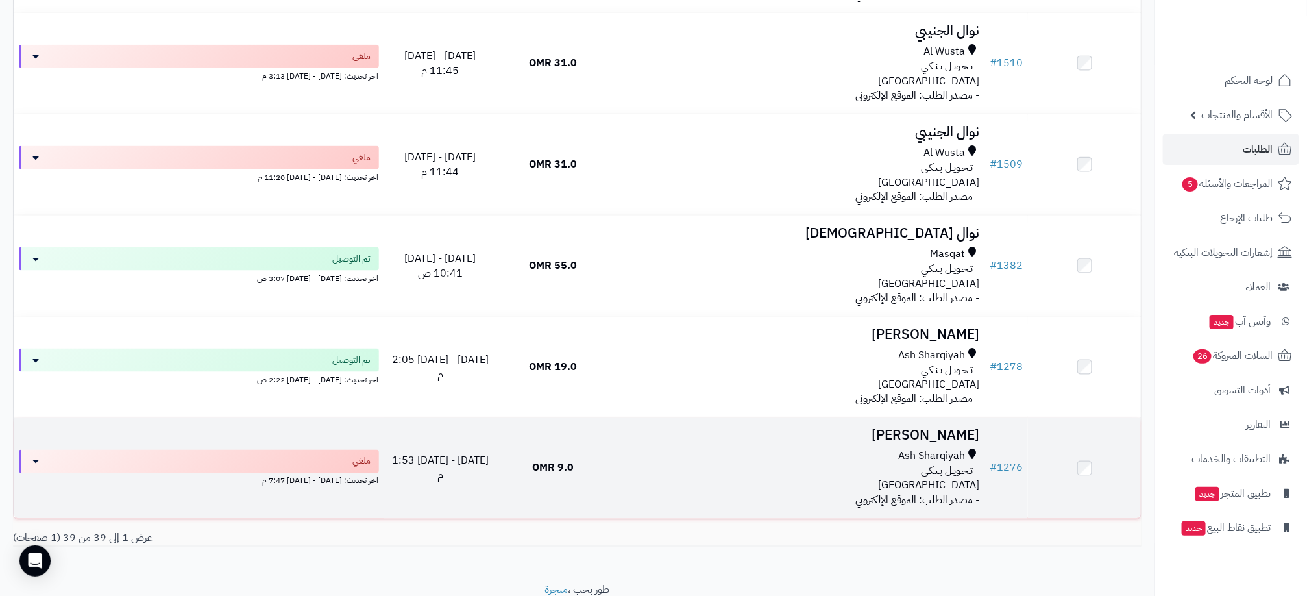
scroll to position [3499, 0]
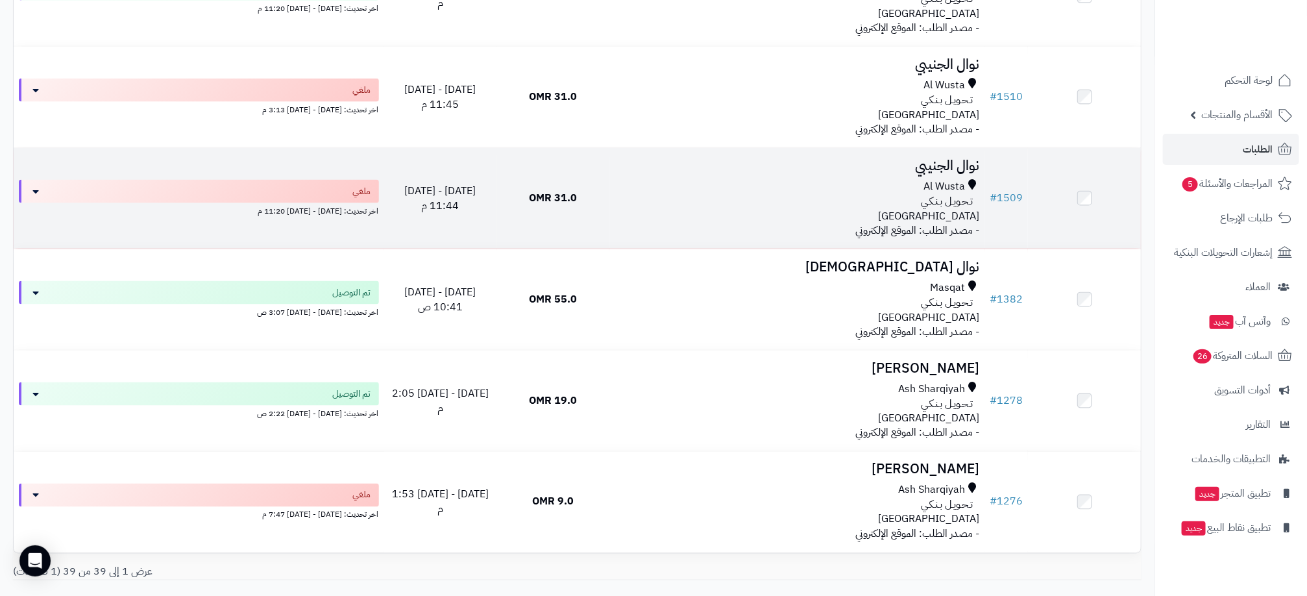
click at [700, 209] on div "تـحـويـل بـنـكـي" at bounding box center [797, 201] width 365 height 15
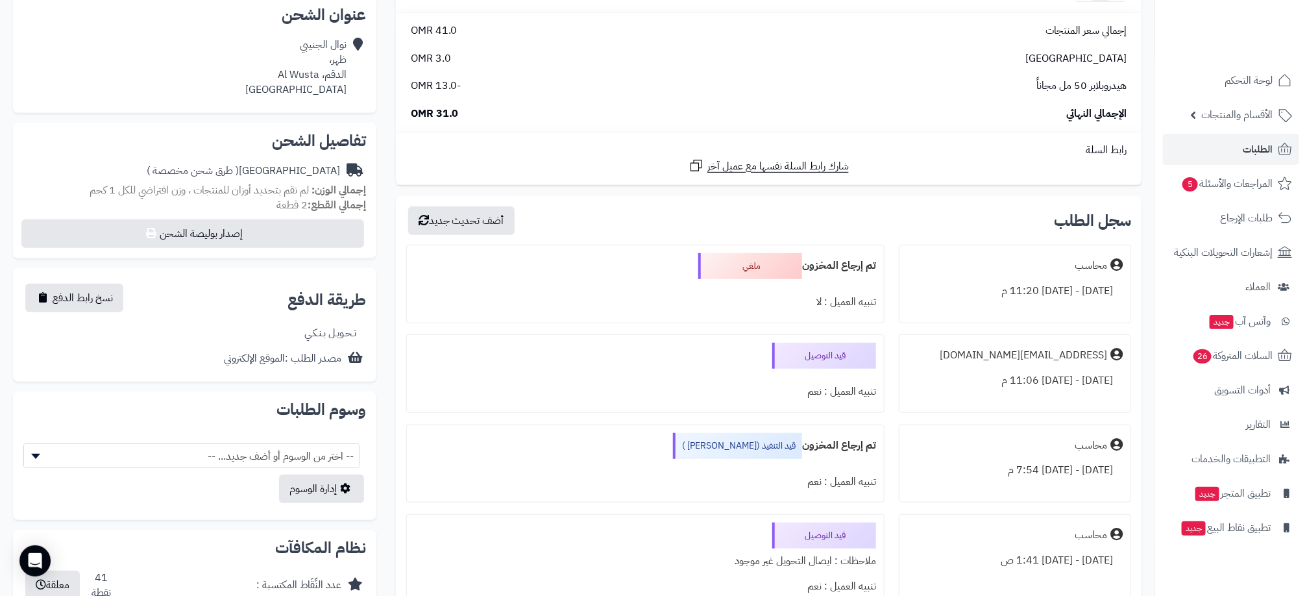
scroll to position [292, 0]
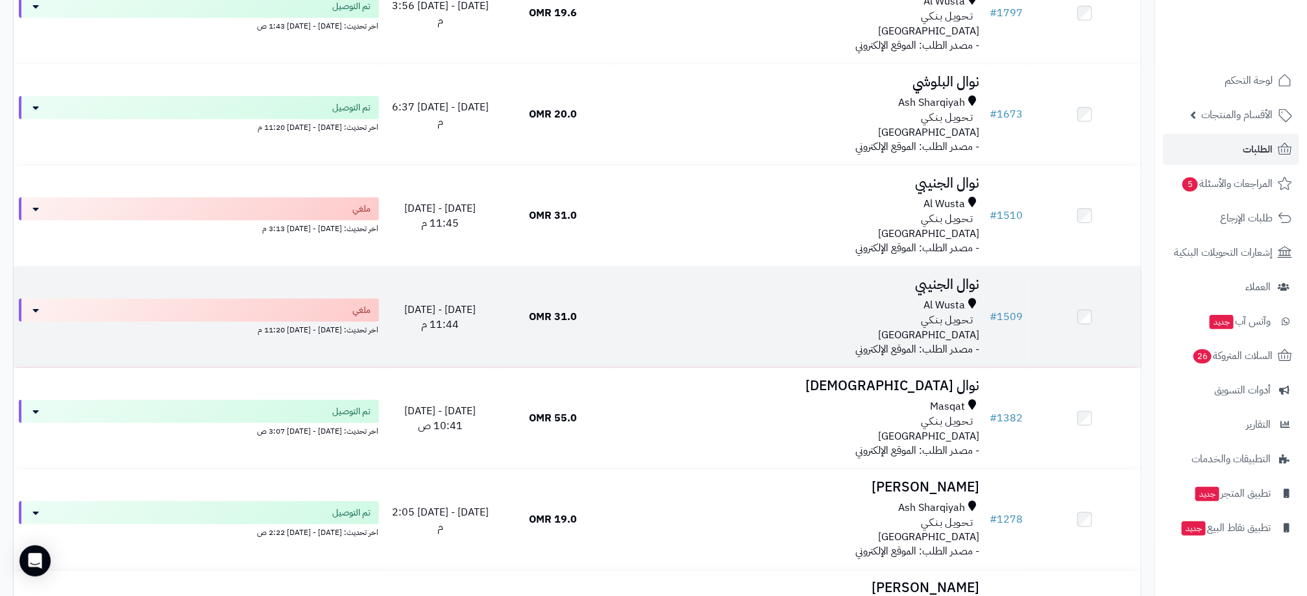
scroll to position [3401, 0]
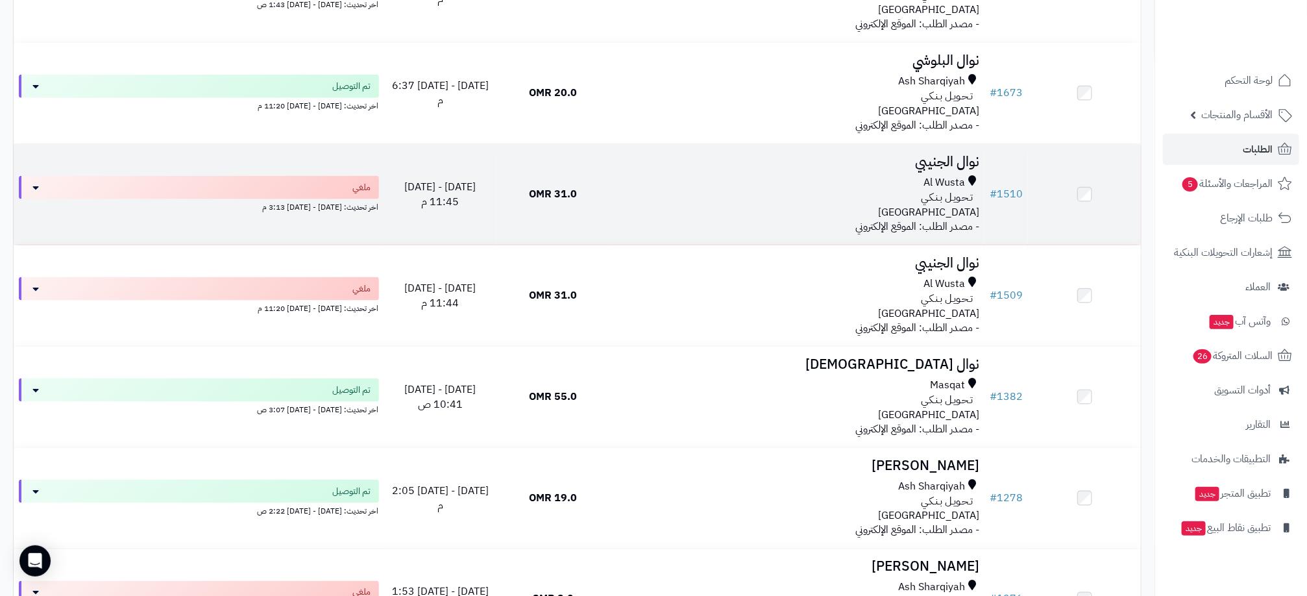
click at [805, 201] on div "تـحـويـل بـنـكـي" at bounding box center [797, 197] width 365 height 15
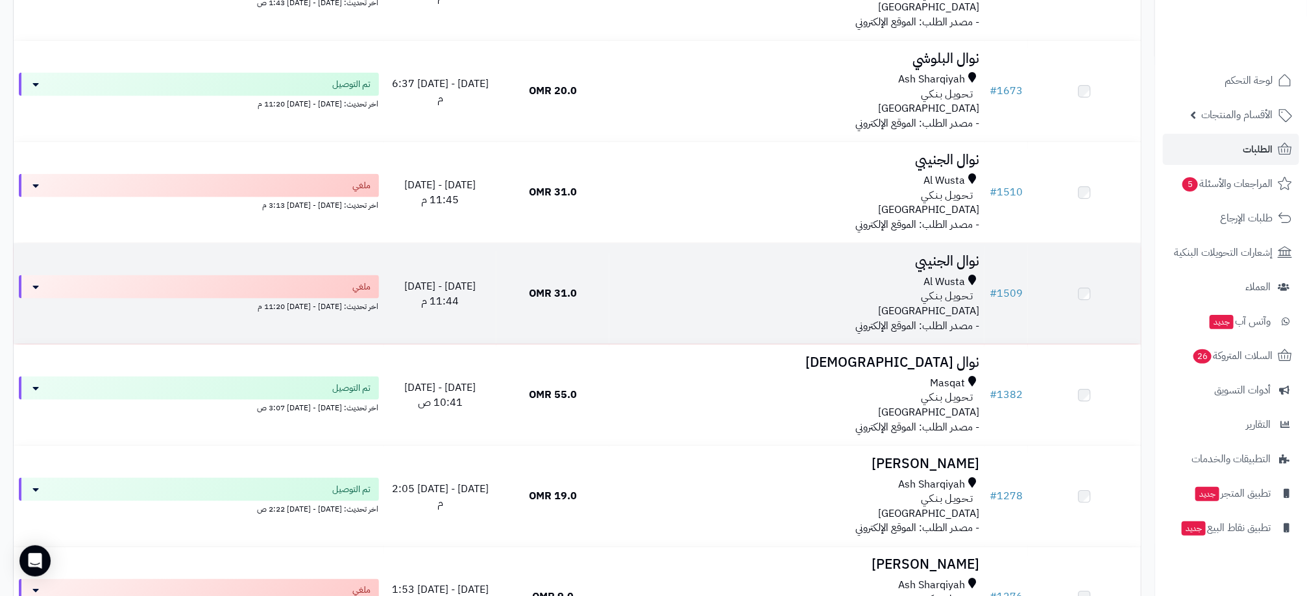
scroll to position [3401, 0]
click at [729, 321] on div "Al Wusta تـحـويـل بـنـكـي [GEOGRAPHIC_DATA]" at bounding box center [797, 298] width 365 height 45
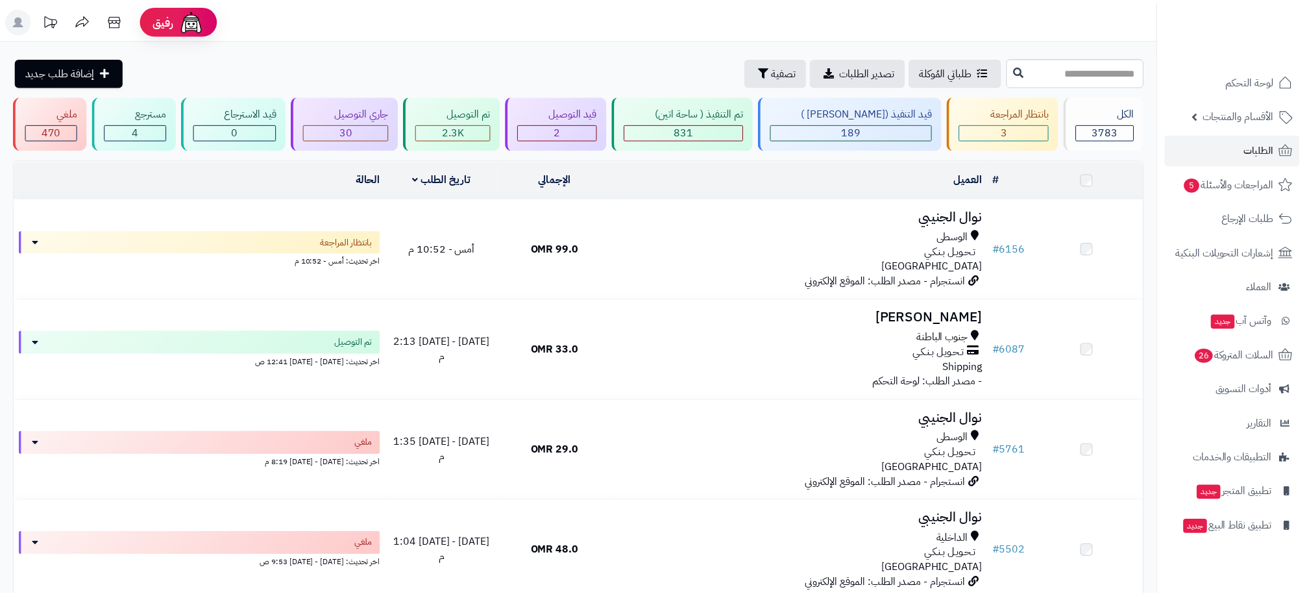
scroll to position [3401, 0]
